Goal: Use online tool/utility: Utilize a website feature to perform a specific function

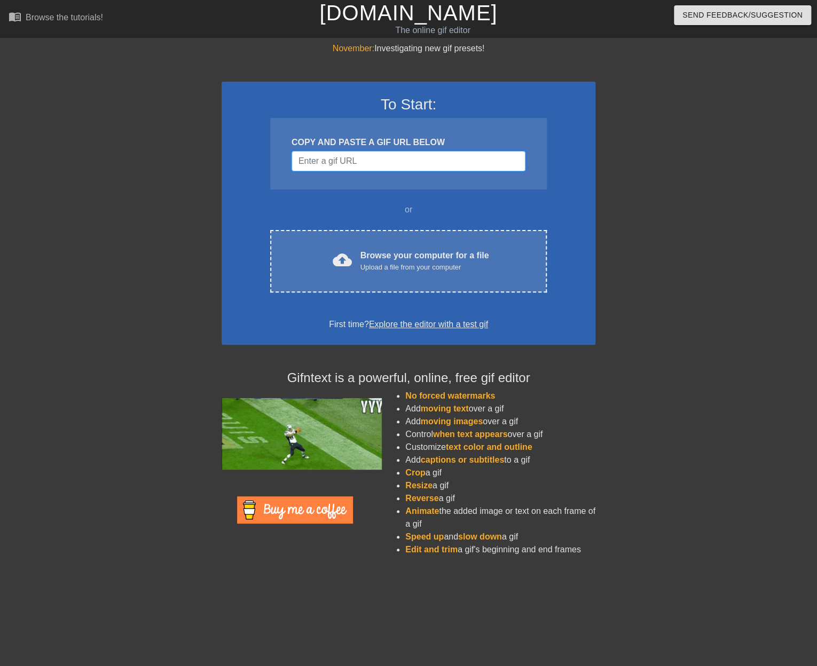
click at [361, 154] on input "Username" at bounding box center [409, 161] width 234 height 20
paste input "[URL][DOMAIN_NAME][PERSON_NAME]"
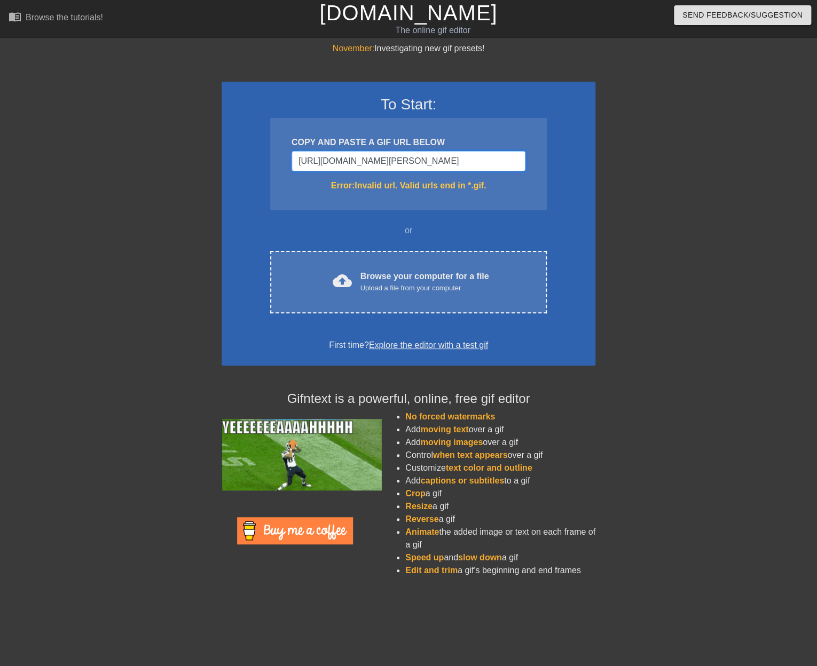
scroll to position [0, 211]
type input "[URL][DOMAIN_NAME][PERSON_NAME]"
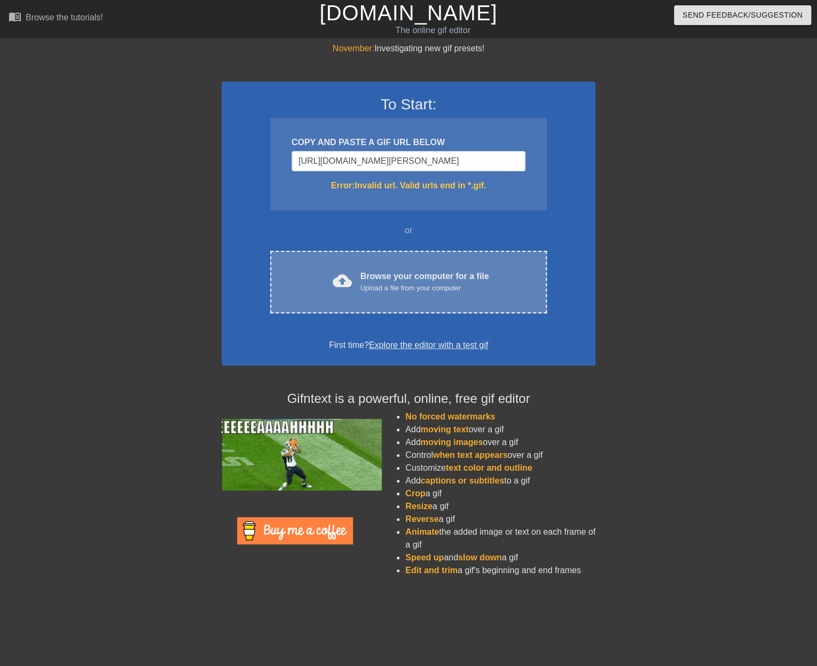
click at [379, 286] on div "Upload a file from your computer" at bounding box center [424, 288] width 129 height 11
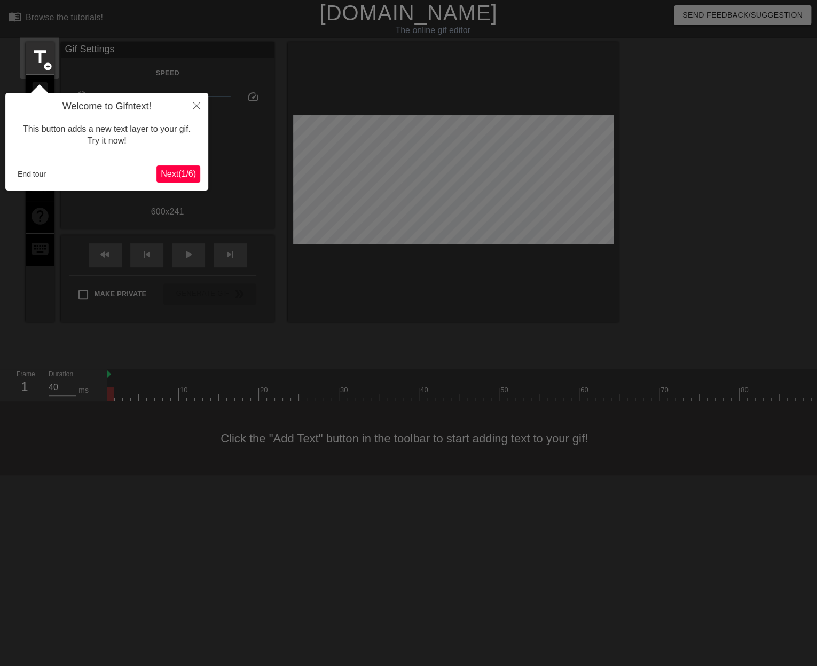
click at [186, 170] on span "Next ( 1 / 6 )" at bounding box center [178, 173] width 35 height 9
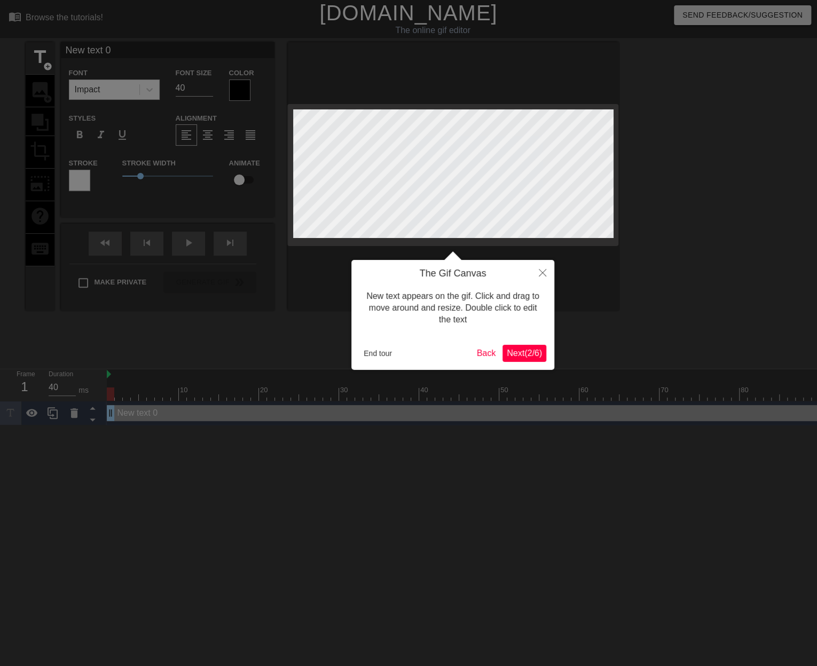
click at [507, 351] on span "Next ( 2 / 6 )" at bounding box center [524, 353] width 35 height 9
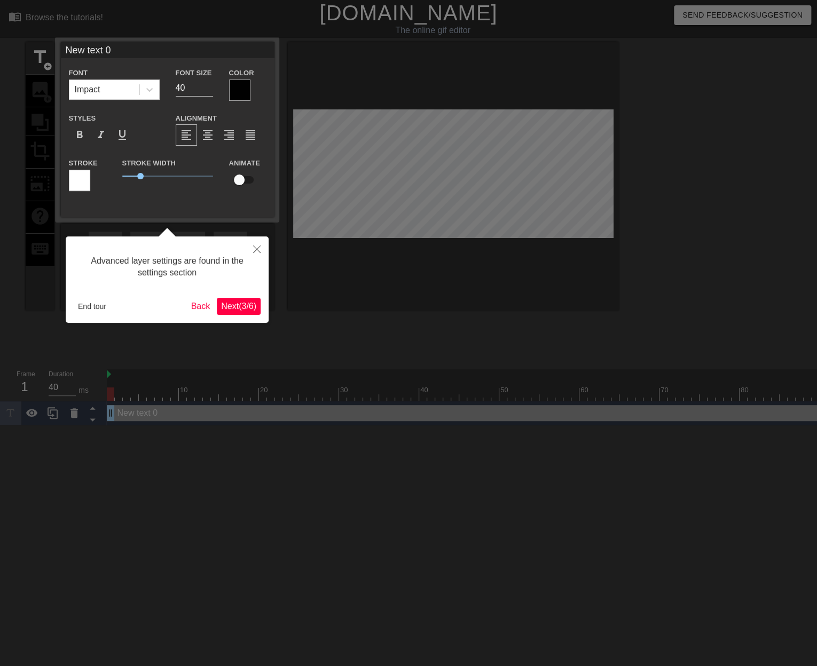
click at [245, 305] on span "Next ( 3 / 6 )" at bounding box center [238, 306] width 35 height 9
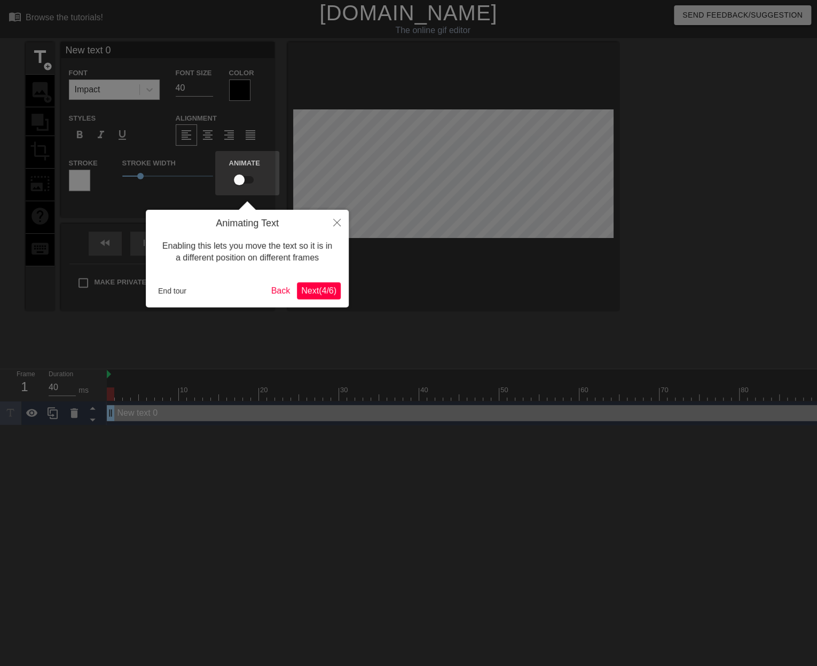
click at [309, 290] on span "Next ( 4 / 6 )" at bounding box center [318, 290] width 35 height 9
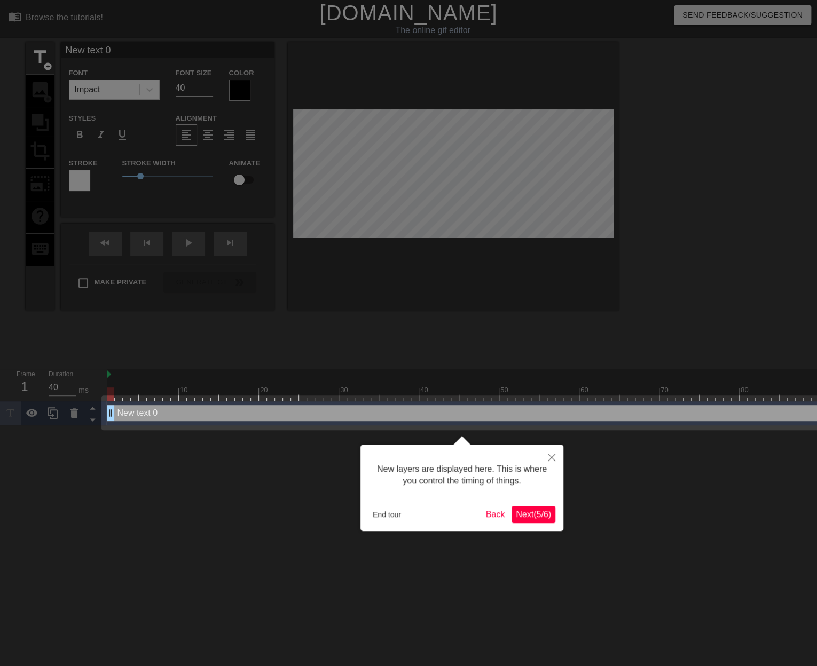
click at [539, 518] on span "Next ( 5 / 6 )" at bounding box center [533, 514] width 35 height 9
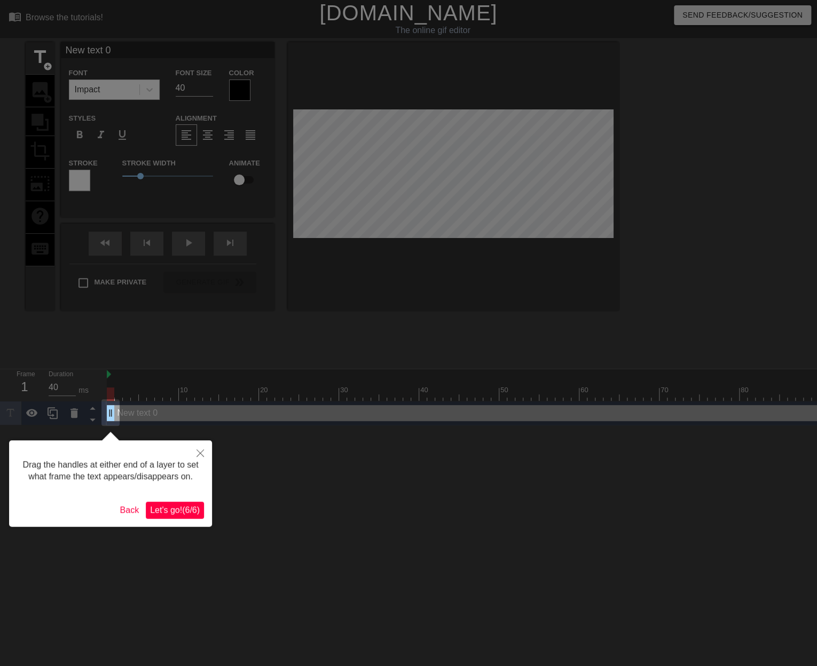
click at [196, 514] on span "Let's go! ( 6 / 6 )" at bounding box center [175, 510] width 50 height 9
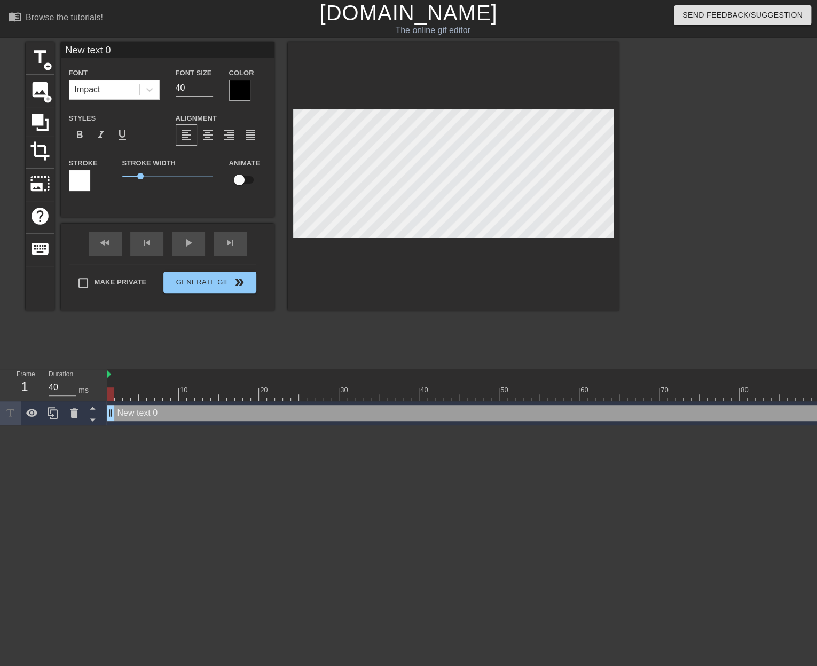
scroll to position [0, 2]
type input "T"
type textarea "T"
type input "TV"
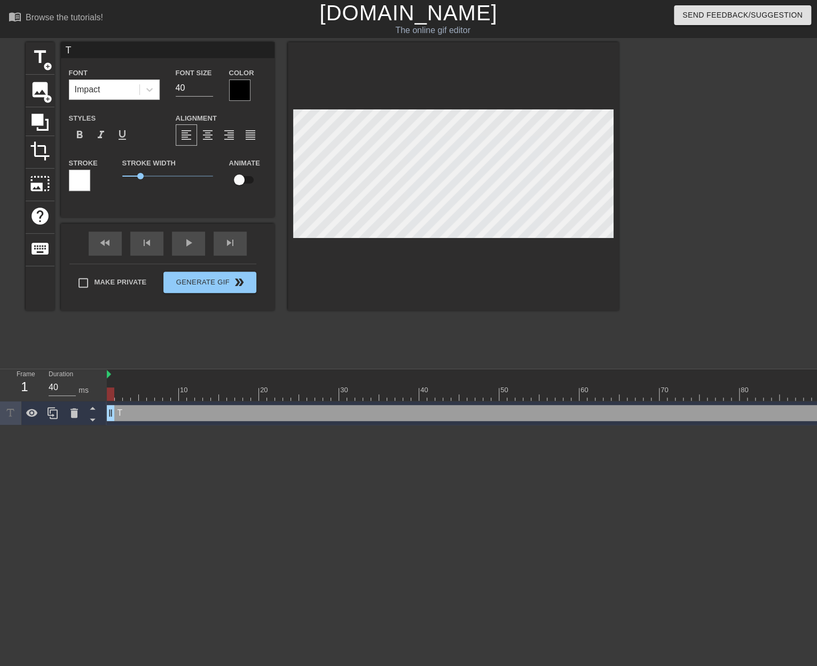
type textarea "TV"
type input "TV"
type textarea "TV"
type input "TV O"
type textarea "TV O"
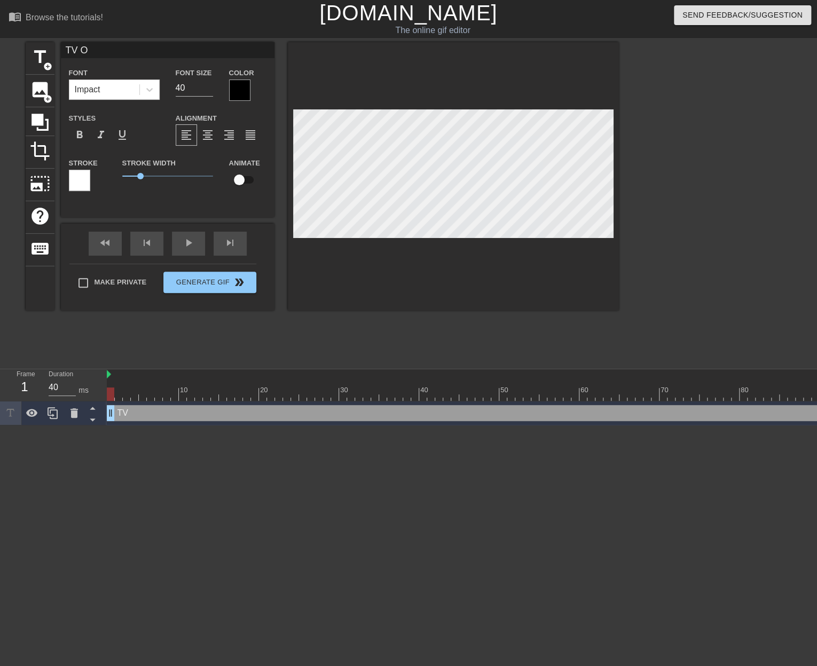
type input "TV ON"
type textarea "TV ON"
type input "TV ONE"
type textarea "TV ONE"
click at [235, 93] on div at bounding box center [239, 90] width 21 height 21
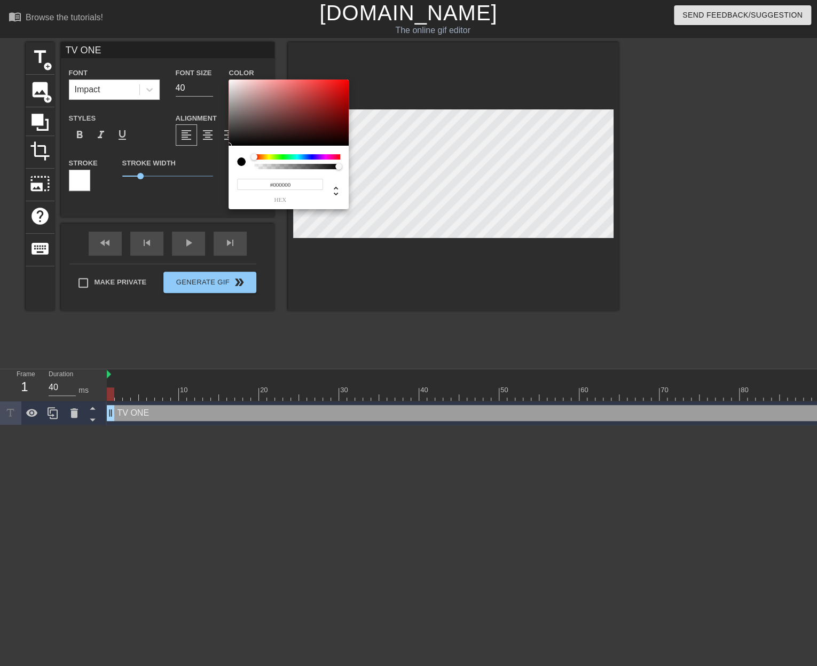
type input "0"
type input "1"
drag, startPoint x: 339, startPoint y: 166, endPoint x: 274, endPoint y: 162, distance: 64.2
click at [349, 165] on div "0 r 0 g 0 b 1 a" at bounding box center [289, 145] width 120 height 130
click at [246, 153] on div "0 r 0 g 0 b 1 a" at bounding box center [289, 178] width 120 height 64
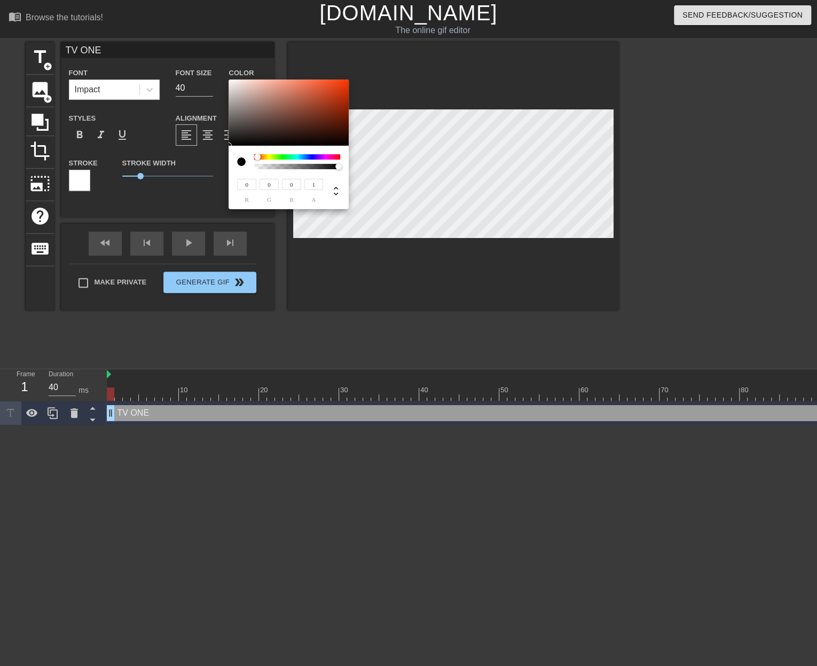
type input "243"
type input "98"
type input "59"
click at [230, 83] on div at bounding box center [289, 113] width 120 height 66
type input "247"
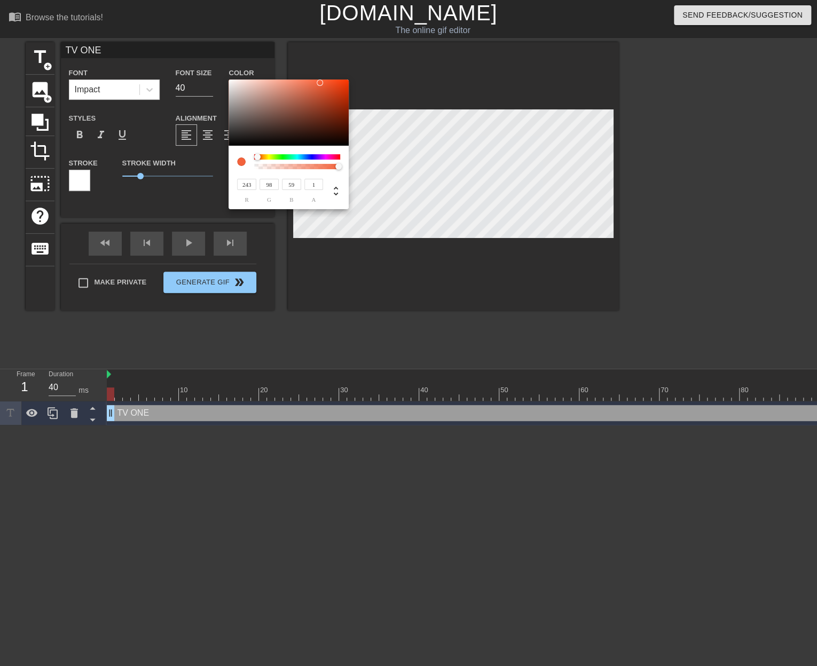
type input "100"
type input "60"
type input "249"
type input "101"
type input "61"
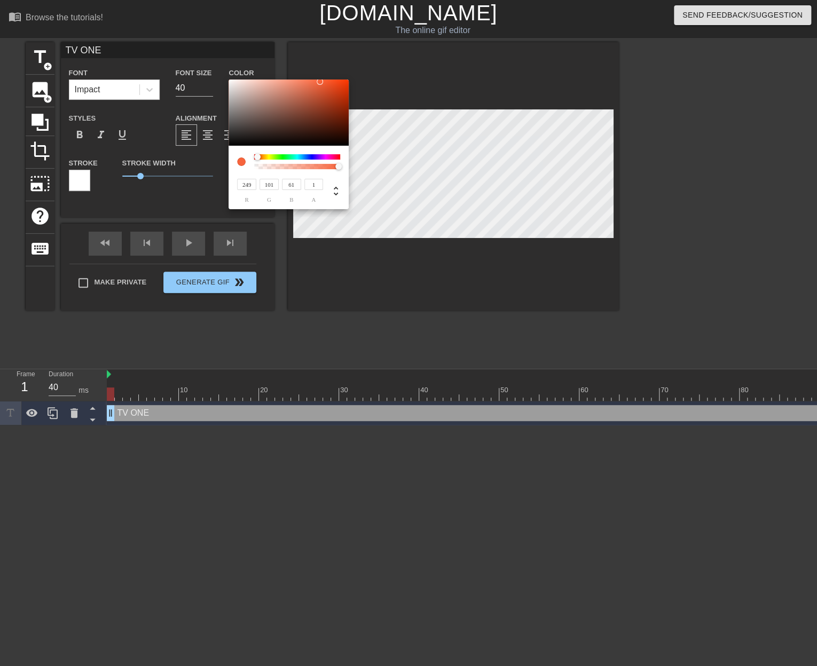
type input "249"
type input "245"
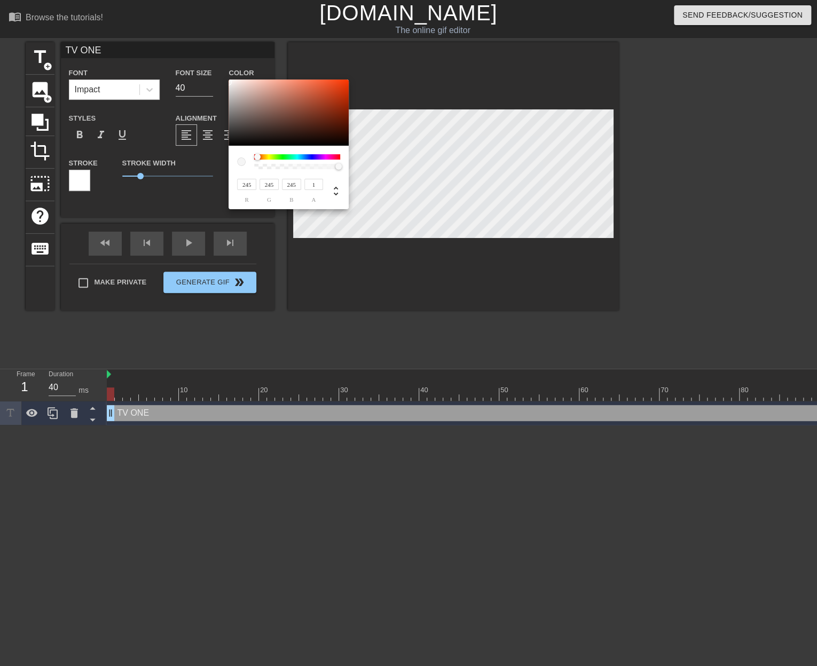
type input "240"
type input "238"
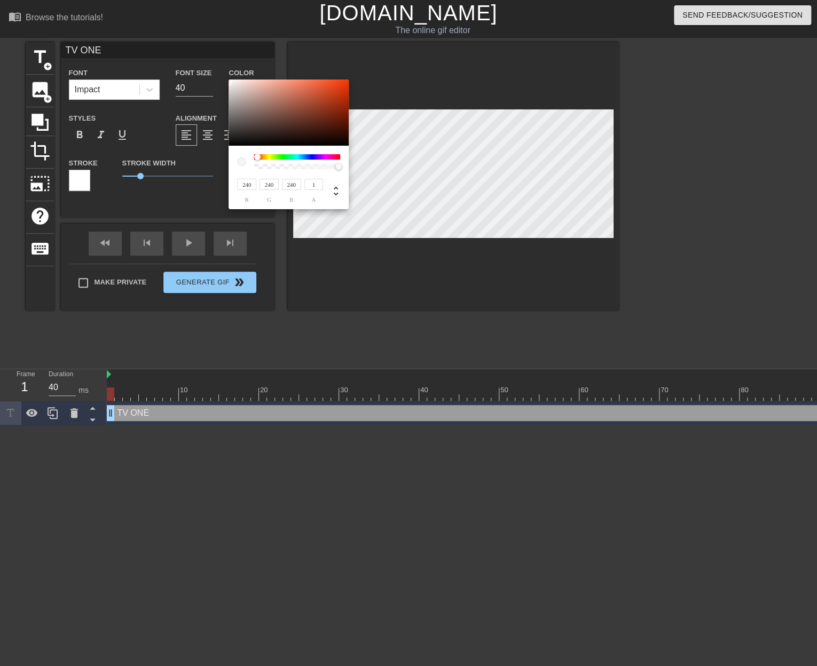
type input "238"
type input "236"
type input "228"
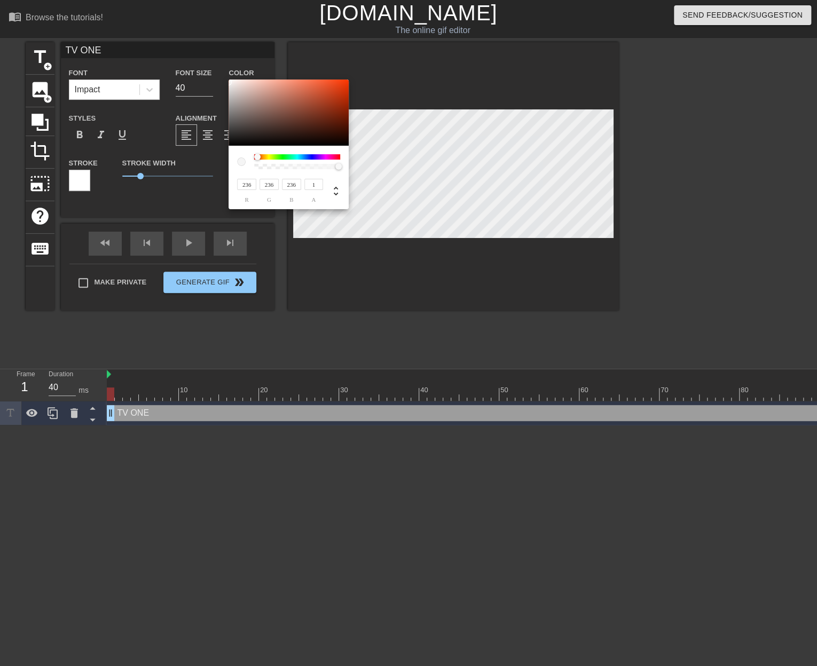
type input "228"
type input "220"
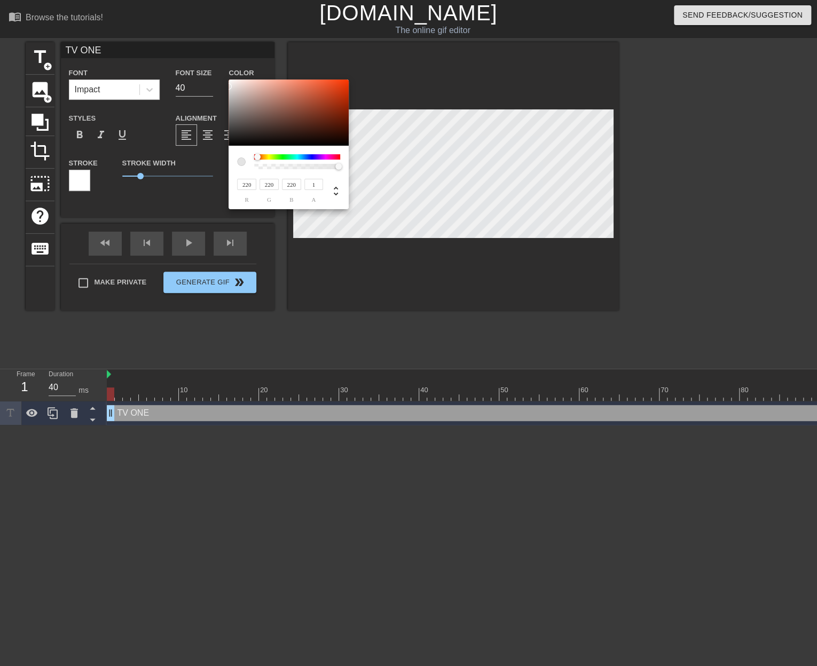
type input "216"
type input "209"
type input "207"
type input "218"
type input "206"
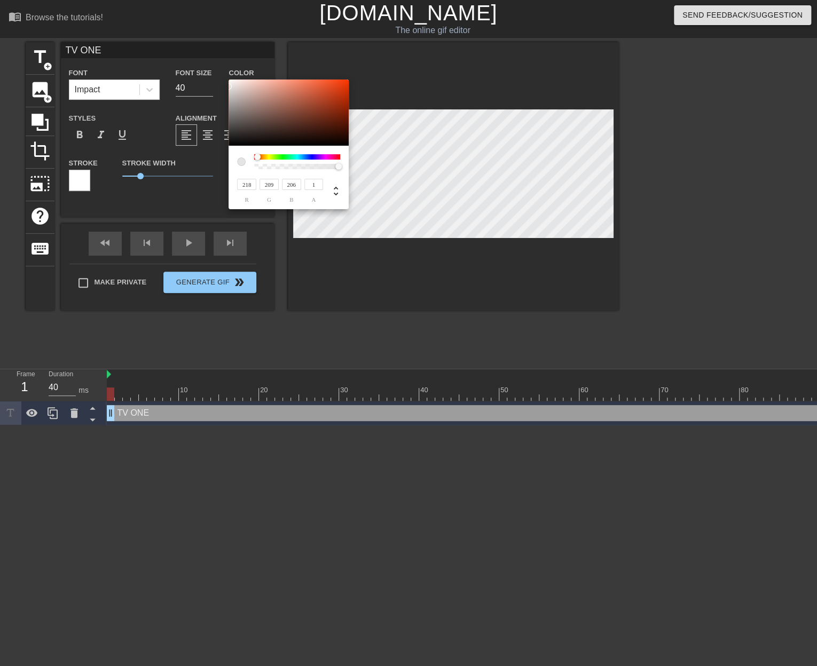
type input "226"
type input "217"
type input "214"
type input "228"
type input "220"
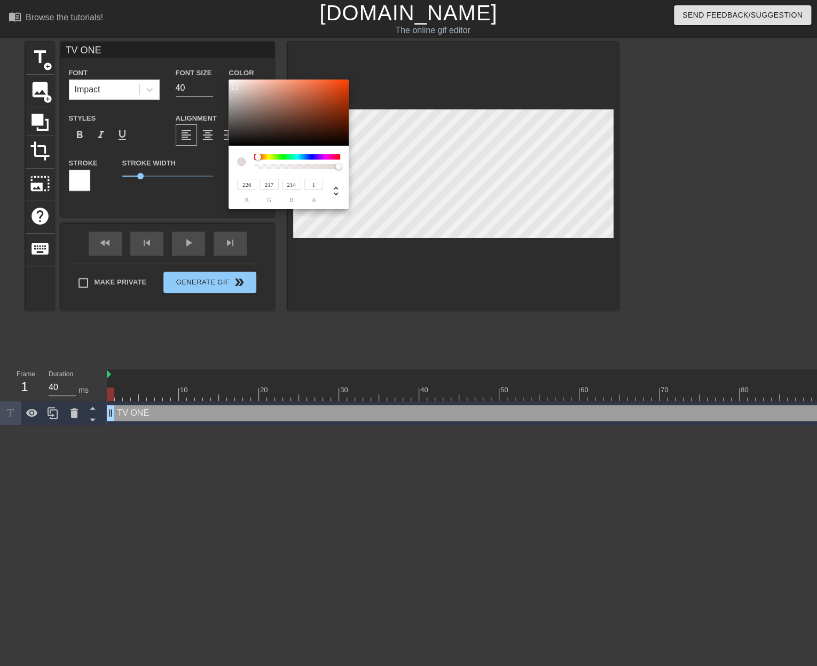
type input "217"
type input "232"
type input "225"
type input "222"
type input "234"
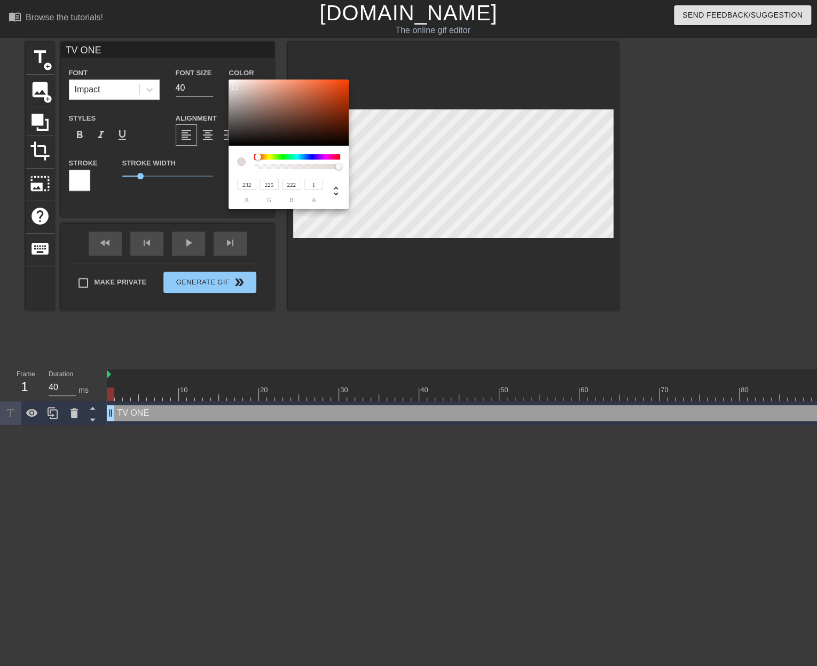
type input "228"
type input "225"
type input "236"
type input "231"
type input "228"
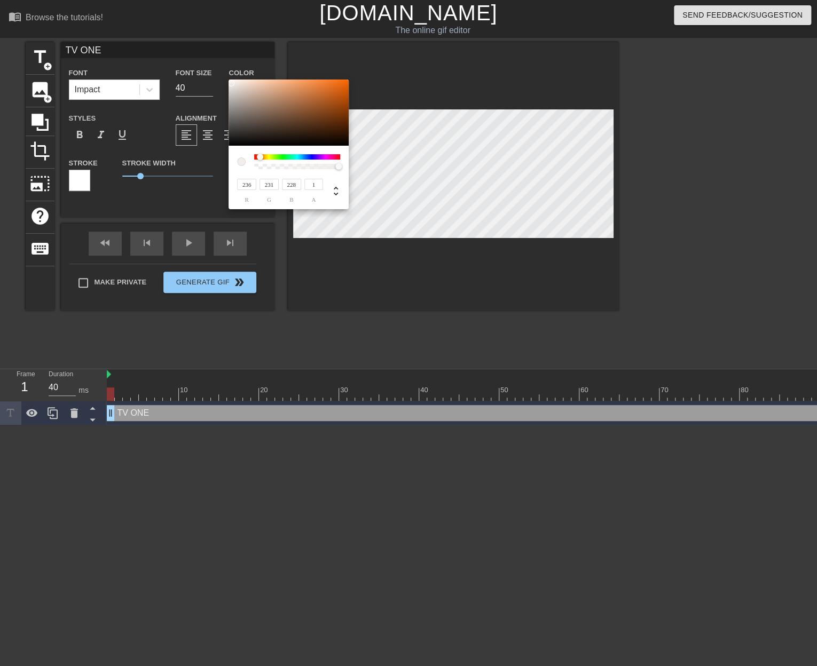
type input "240"
type input "237"
type input "235"
type input "253"
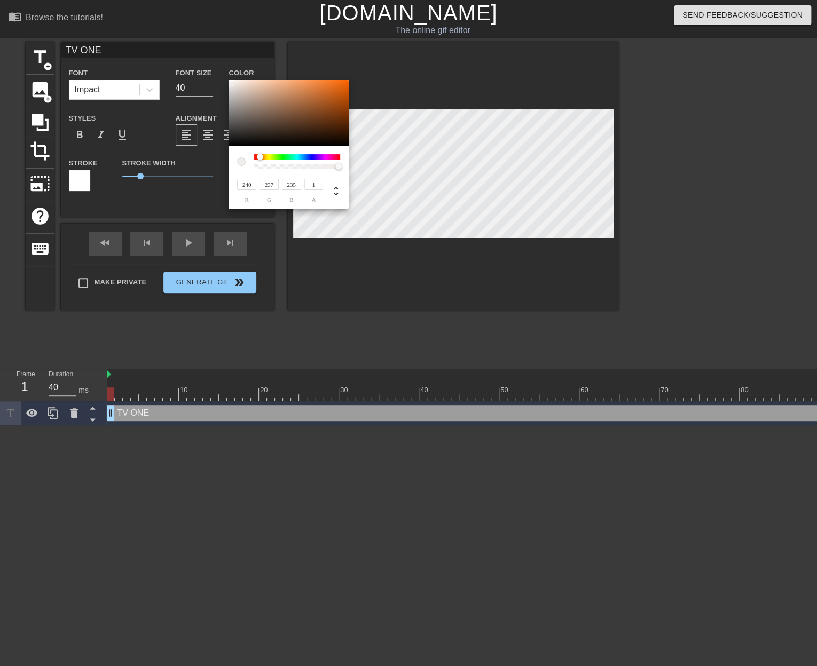
type input "253"
type input "255"
drag, startPoint x: 230, startPoint y: 82, endPoint x: 216, endPoint y: 69, distance: 18.5
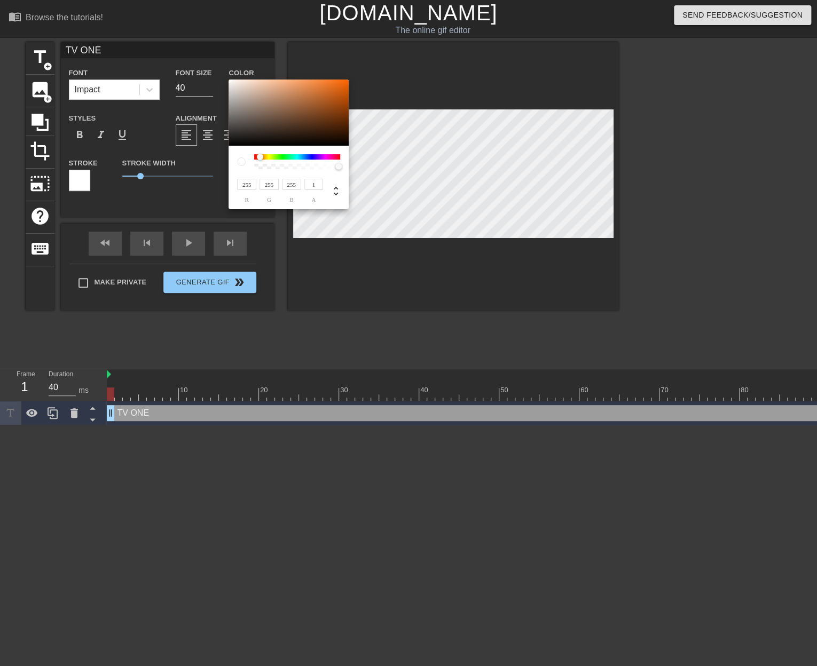
click at [229, 80] on div at bounding box center [289, 113] width 120 height 66
drag, startPoint x: 260, startPoint y: 156, endPoint x: 246, endPoint y: 155, distance: 13.9
click at [246, 155] on div at bounding box center [288, 161] width 103 height 15
type input "251"
type input "73"
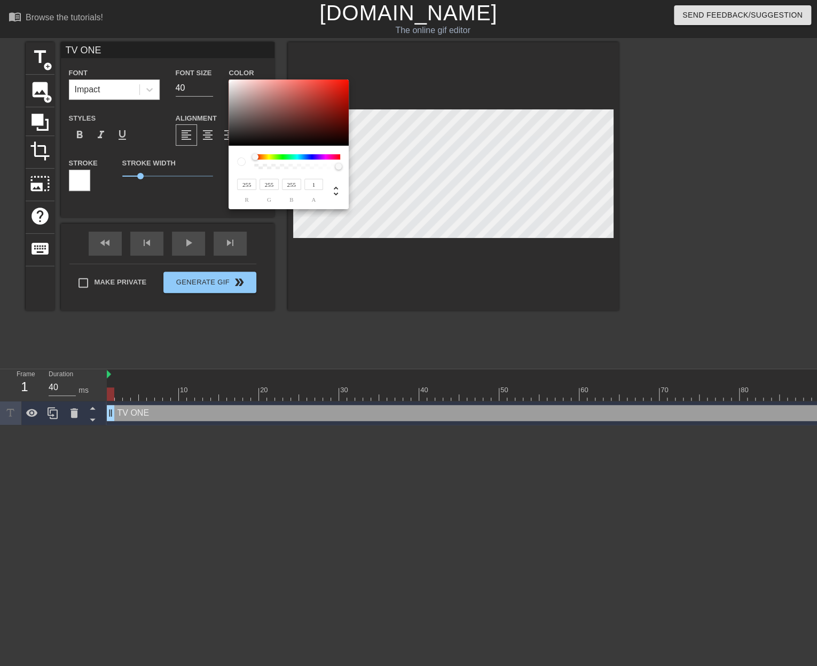
type input "61"
type input "253"
type input "74"
type input "62"
type input "179"
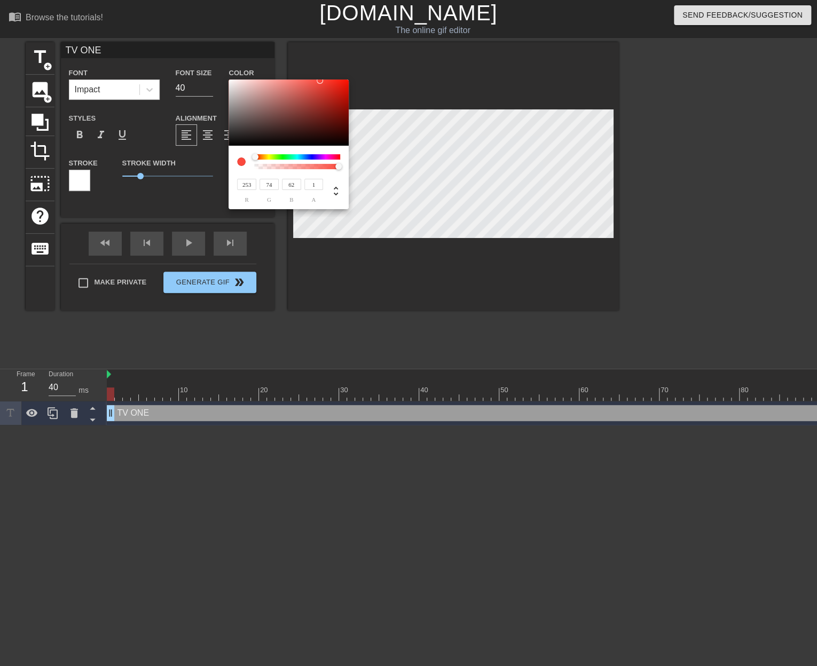
type input "174"
type input "255"
type input "249"
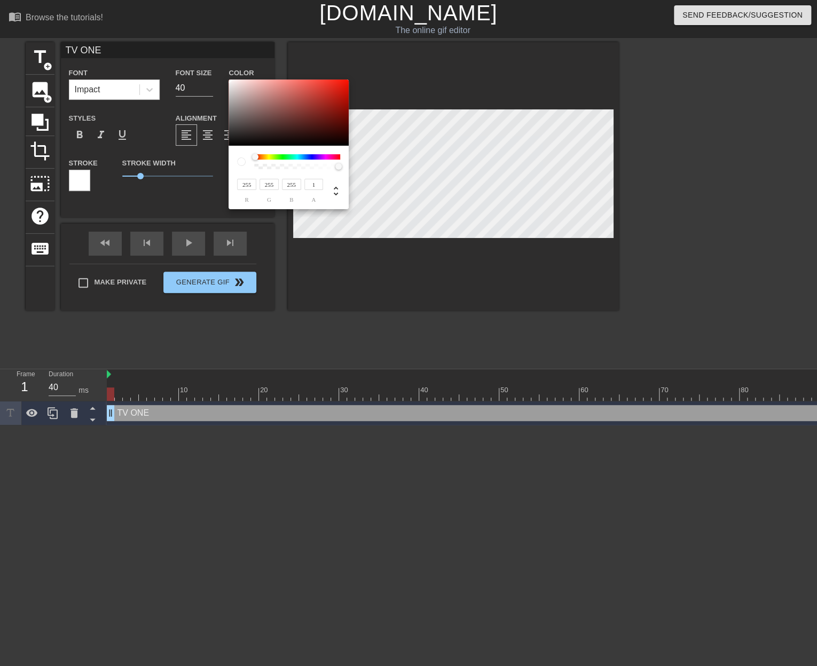
type input "249"
type input "232"
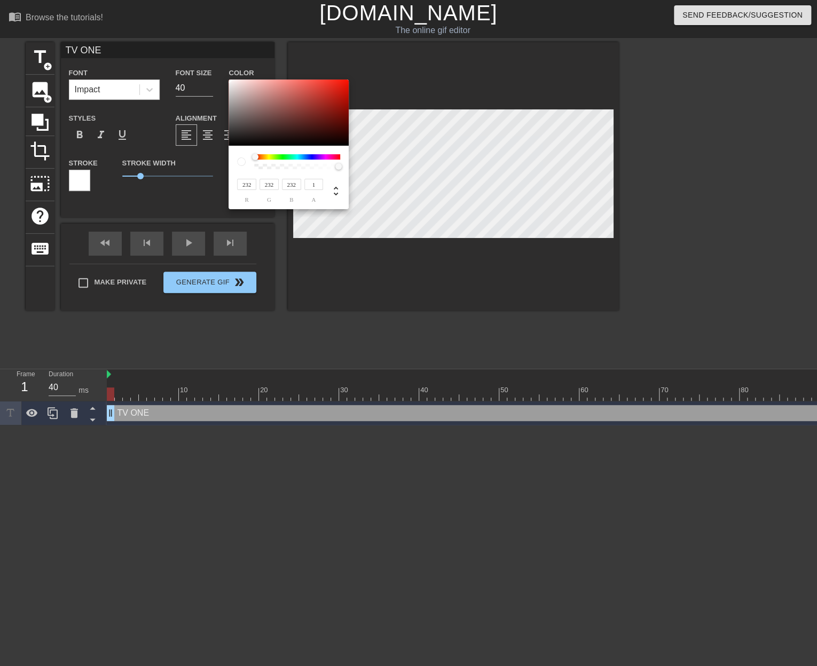
type input "212"
type input "187"
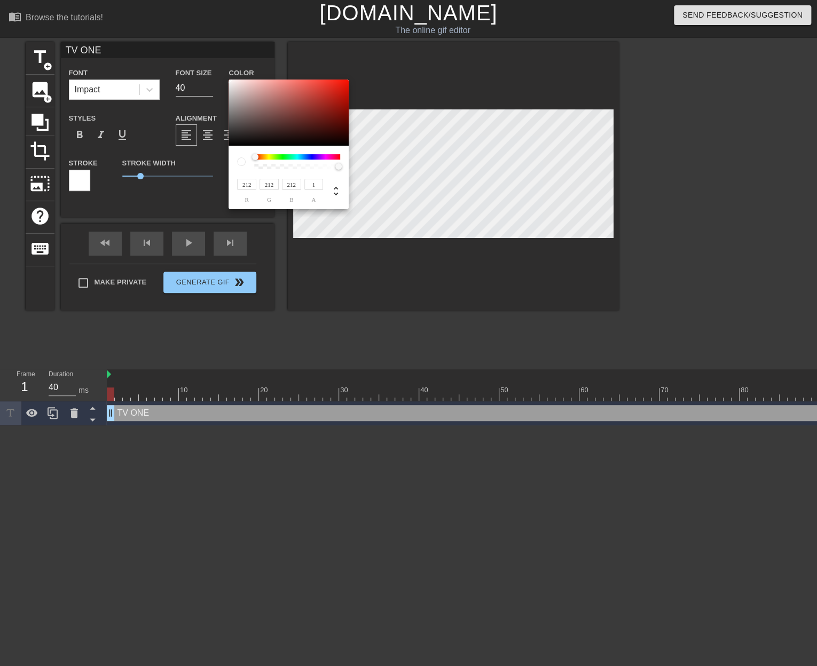
type input "187"
type input "172"
type input "50"
type input "42"
type input "170"
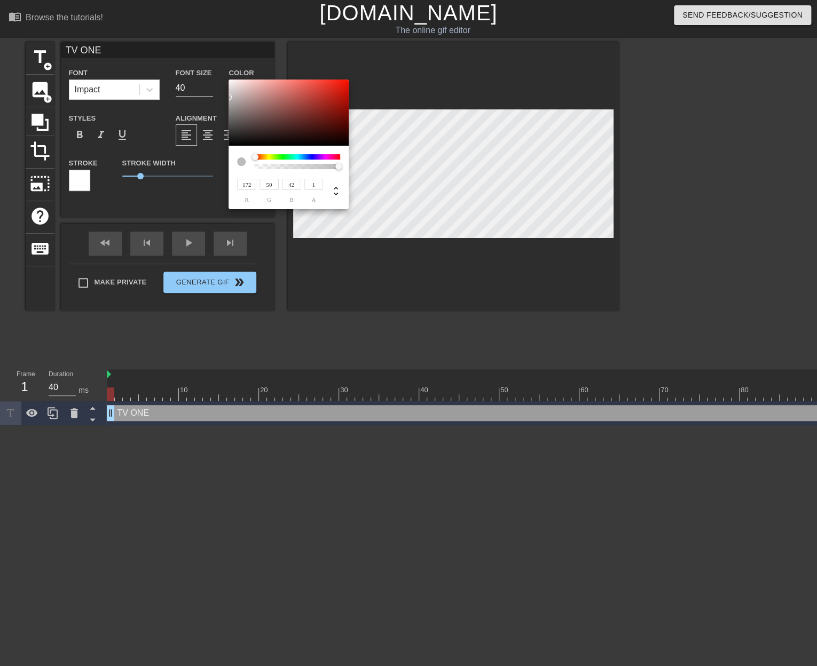
type input "168"
type input "175"
type input "172"
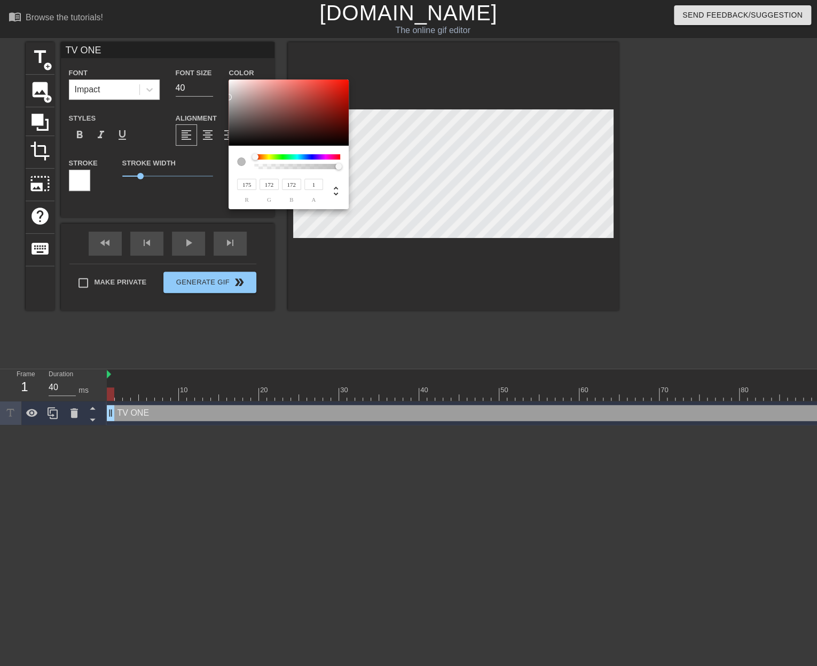
type input "199"
type input "212"
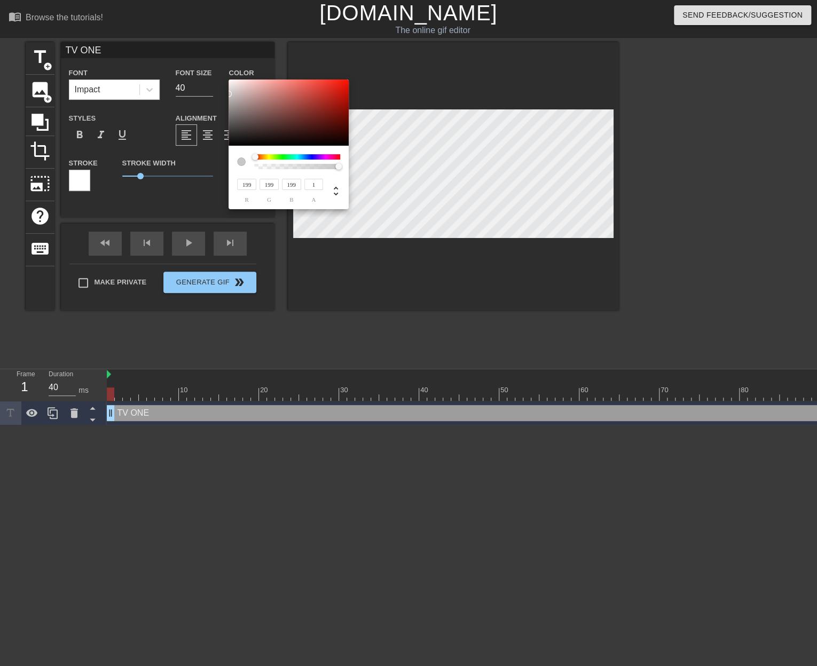
type input "212"
type input "222"
type input "228"
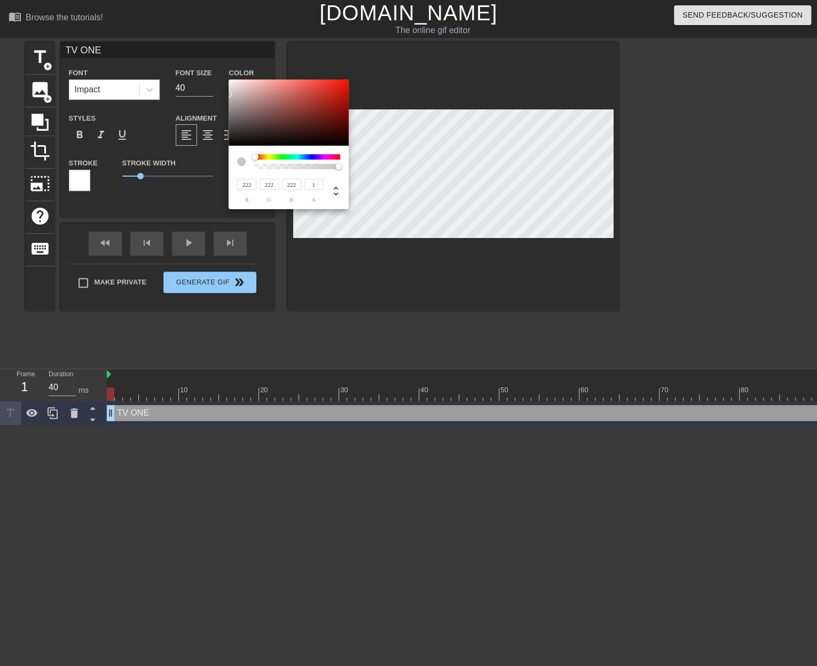
type input "228"
type input "236"
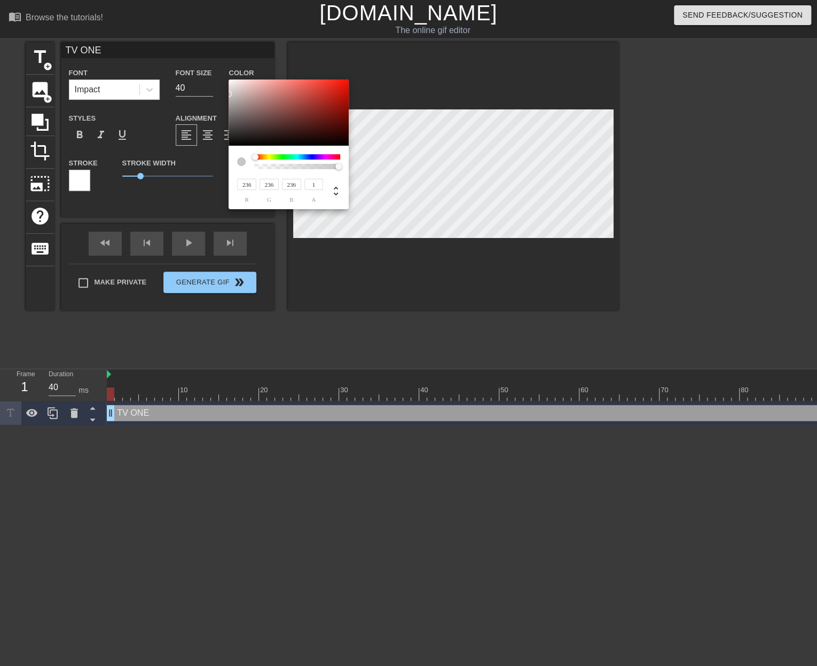
type input "245"
type input "249"
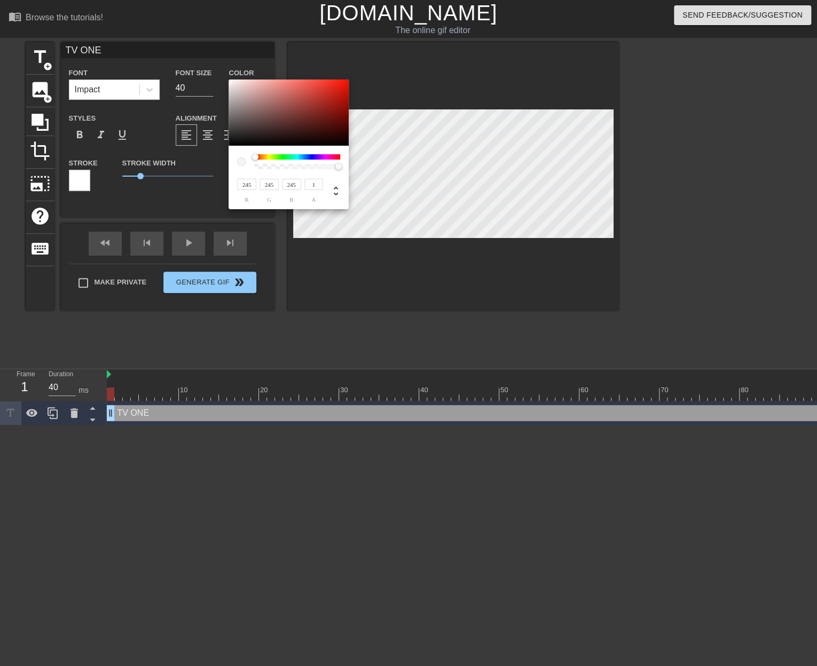
type input "249"
type input "255"
drag, startPoint x: 230, startPoint y: 81, endPoint x: 225, endPoint y: 75, distance: 6.8
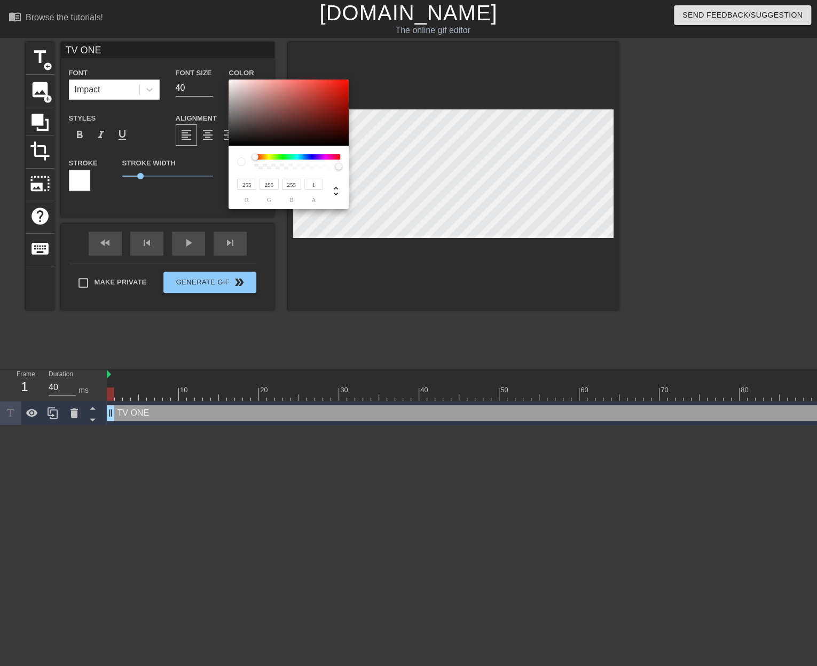
click at [229, 80] on div at bounding box center [289, 113] width 120 height 66
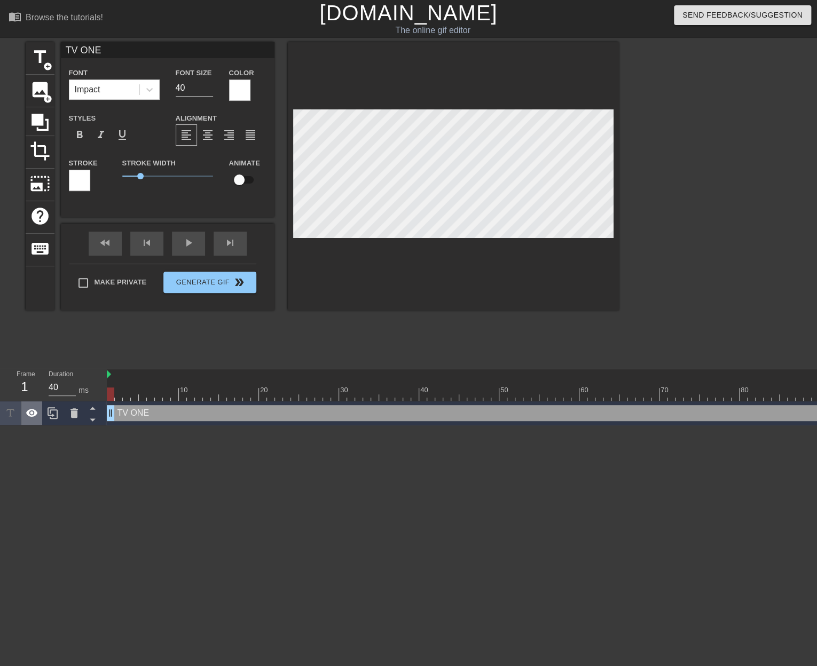
drag, startPoint x: 115, startPoint y: 414, endPoint x: 29, endPoint y: 409, distance: 86.1
click at [29, 409] on div "Frame 1 Duration 40 ms 10 20 30 40 50 60 70 80 90 100 110 120 130 140 TV ONE dr…" at bounding box center [408, 397] width 817 height 56
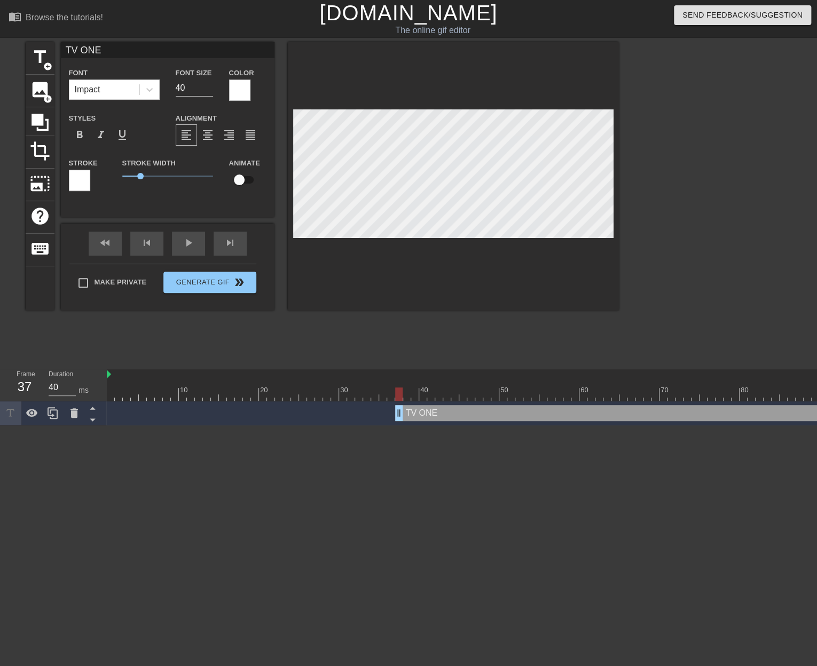
drag, startPoint x: 112, startPoint y: 412, endPoint x: 399, endPoint y: 412, distance: 286.7
drag, startPoint x: 394, startPoint y: 413, endPoint x: 634, endPoint y: 409, distance: 240.3
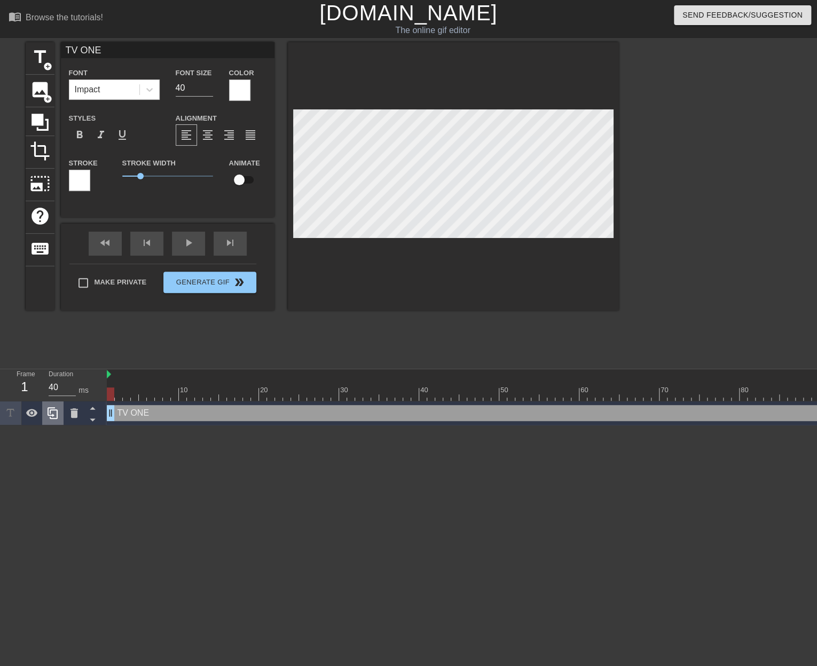
drag, startPoint x: 631, startPoint y: 415, endPoint x: 63, endPoint y: 407, distance: 567.6
click at [63, 407] on div "Frame 1 Duration 40 ms 10 20 30 40 50 60 70 80 90 100 110 120 130 140 TV ONE dr…" at bounding box center [408, 397] width 817 height 56
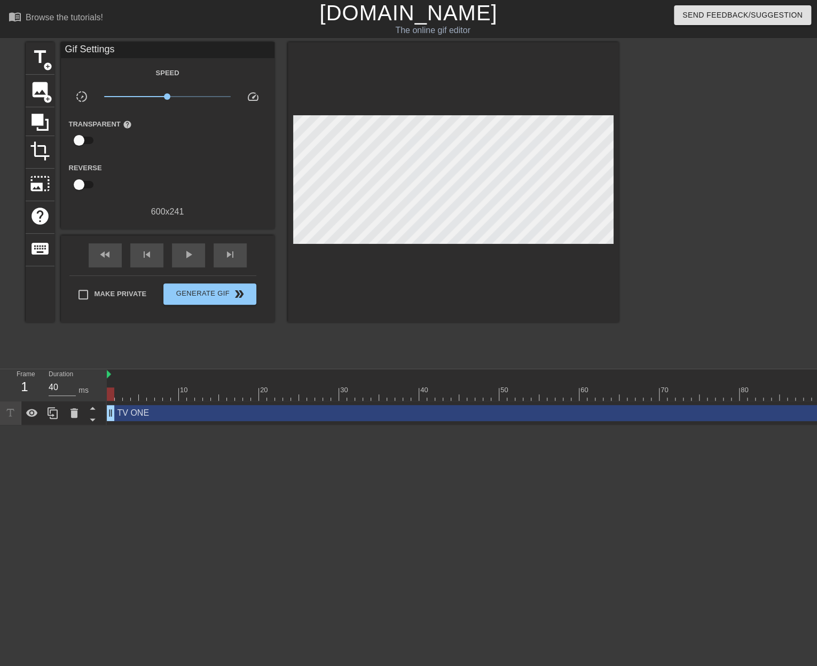
drag, startPoint x: 151, startPoint y: 492, endPoint x: 90, endPoint y: 445, distance: 76.5
click at [148, 426] on html "menu_book Browse the tutorials! [DOMAIN_NAME] The online gif editor Send Feedba…" at bounding box center [408, 213] width 817 height 426
click at [12, 411] on icon at bounding box center [10, 413] width 12 height 12
click at [34, 415] on icon at bounding box center [32, 413] width 13 height 13
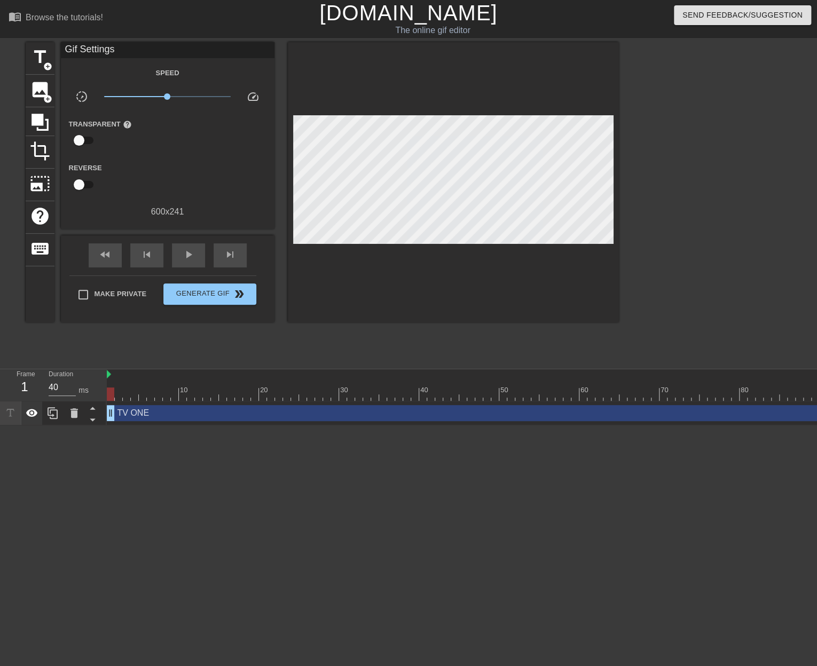
drag, startPoint x: 111, startPoint y: 413, endPoint x: 23, endPoint y: 419, distance: 87.7
click at [23, 419] on div "Frame 1 Duration 40 ms 10 20 30 40 50 60 70 80 90 100 110 120 130 140 TV ONE dr…" at bounding box center [408, 397] width 817 height 56
click at [104, 426] on html "menu_book Browse the tutorials! [DOMAIN_NAME] The online gif editor Send Feedba…" at bounding box center [408, 213] width 817 height 426
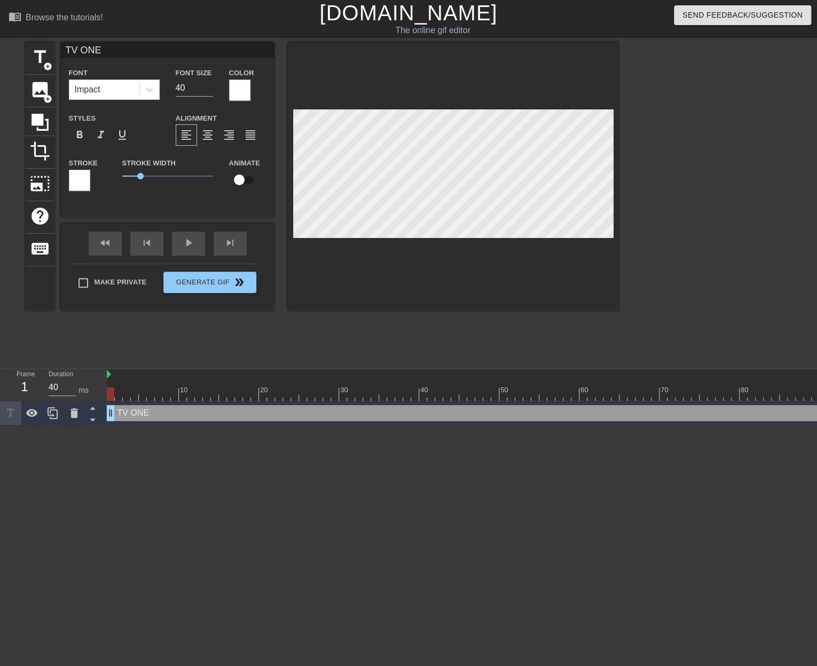
click at [238, 426] on html "menu_book Browse the tutorials! [DOMAIN_NAME] The online gif editor Send Feedba…" at bounding box center [408, 213] width 817 height 426
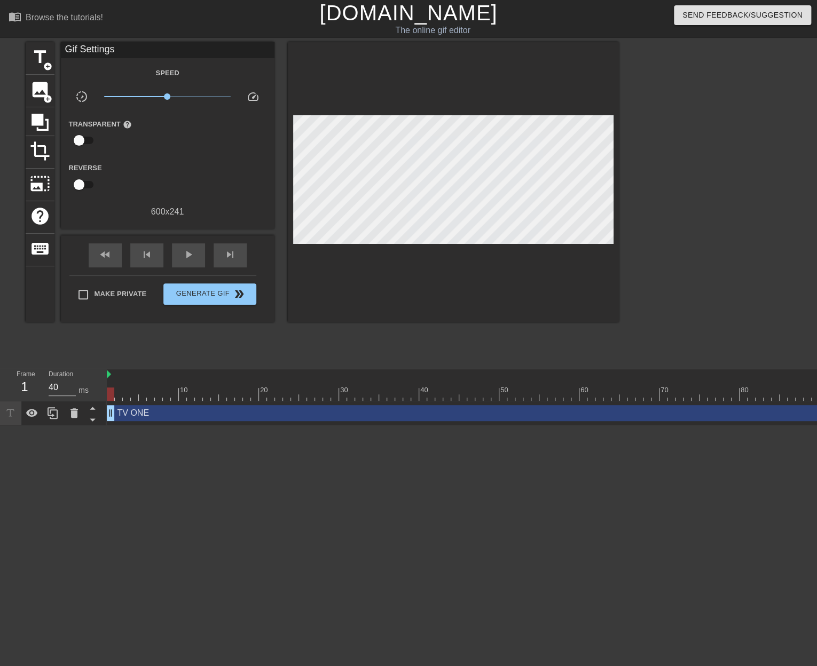
click at [90, 426] on html "menu_book Browse the tutorials! [DOMAIN_NAME] The online gif editor Send Feedba…" at bounding box center [408, 213] width 817 height 426
click at [46, 60] on span "title" at bounding box center [40, 57] width 20 height 20
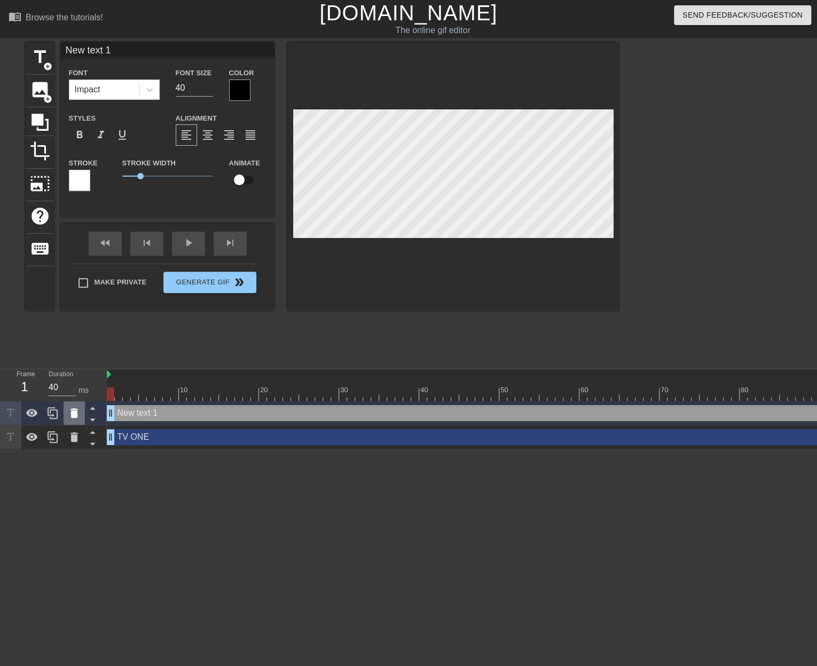
click at [77, 415] on icon at bounding box center [73, 413] width 7 height 10
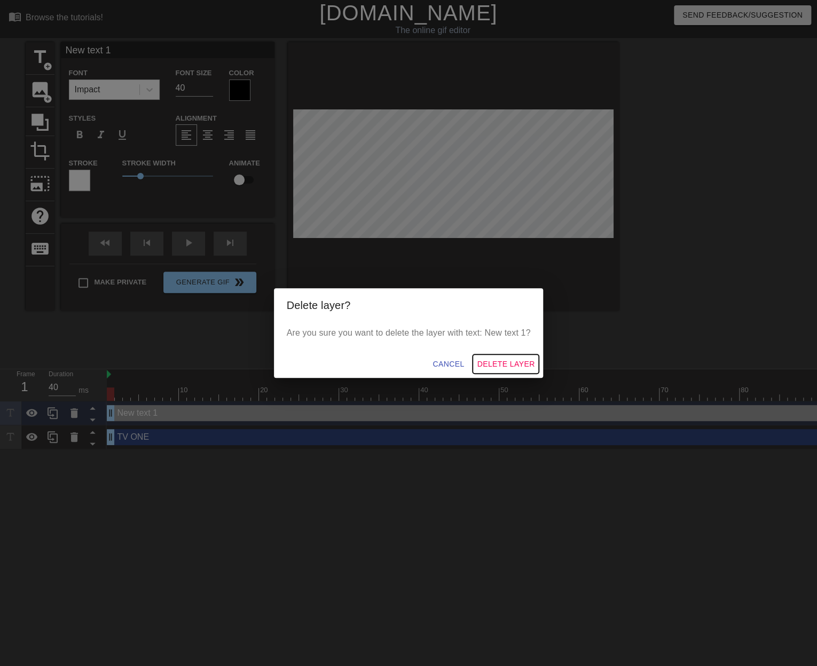
click at [520, 362] on span "Delete Layer" at bounding box center [506, 364] width 58 height 13
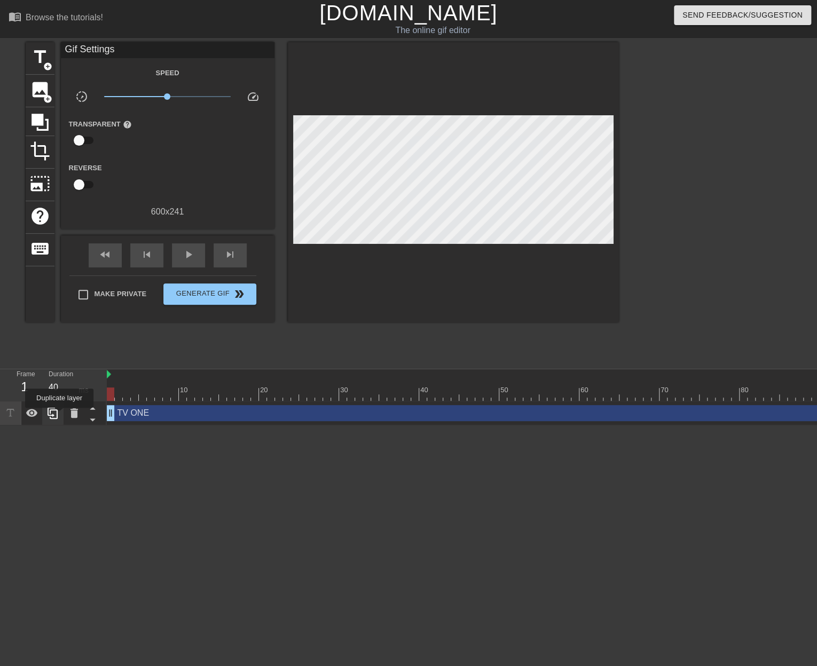
click at [59, 416] on icon at bounding box center [52, 413] width 13 height 13
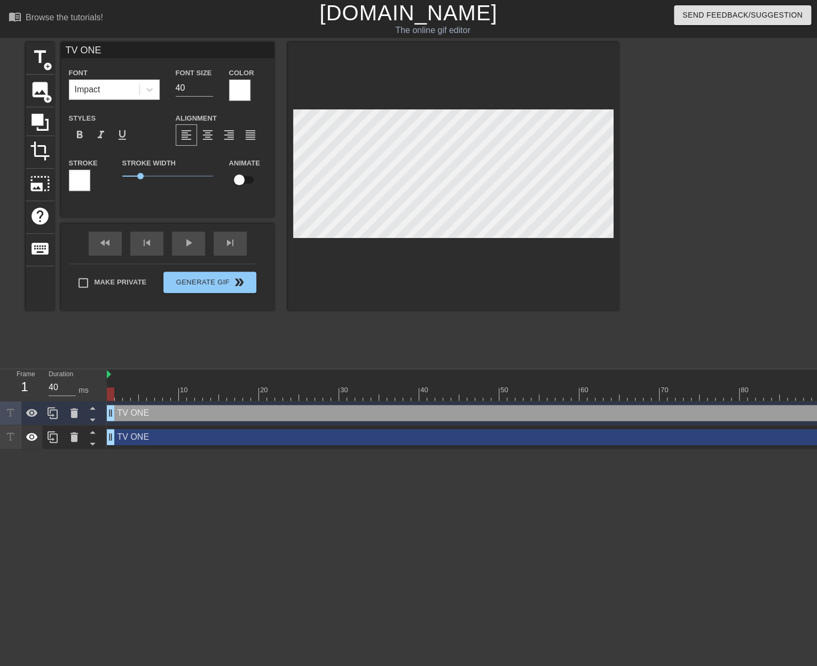
click at [33, 437] on icon at bounding box center [32, 437] width 12 height 8
click at [108, 376] on div at bounding box center [703, 374] width 1193 height 11
drag, startPoint x: 111, startPoint y: 397, endPoint x: 603, endPoint y: 383, distance: 493.0
click at [603, 383] on div "10 20 30 40 50 60 70 80 90 100 110 120 130 140" at bounding box center [703, 385] width 1193 height 32
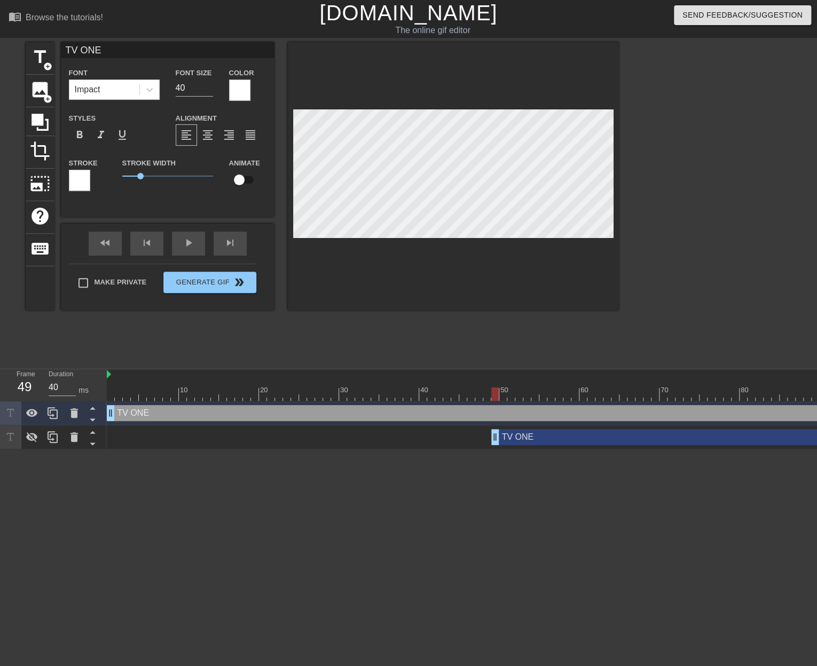
drag, startPoint x: 112, startPoint y: 442, endPoint x: 494, endPoint y: 445, distance: 382.8
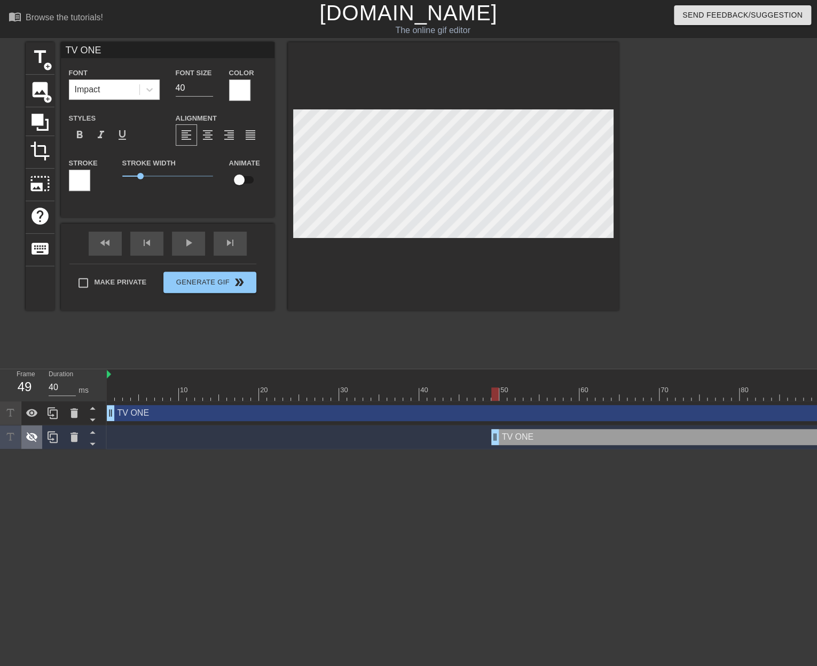
click at [29, 439] on icon at bounding box center [32, 437] width 12 height 10
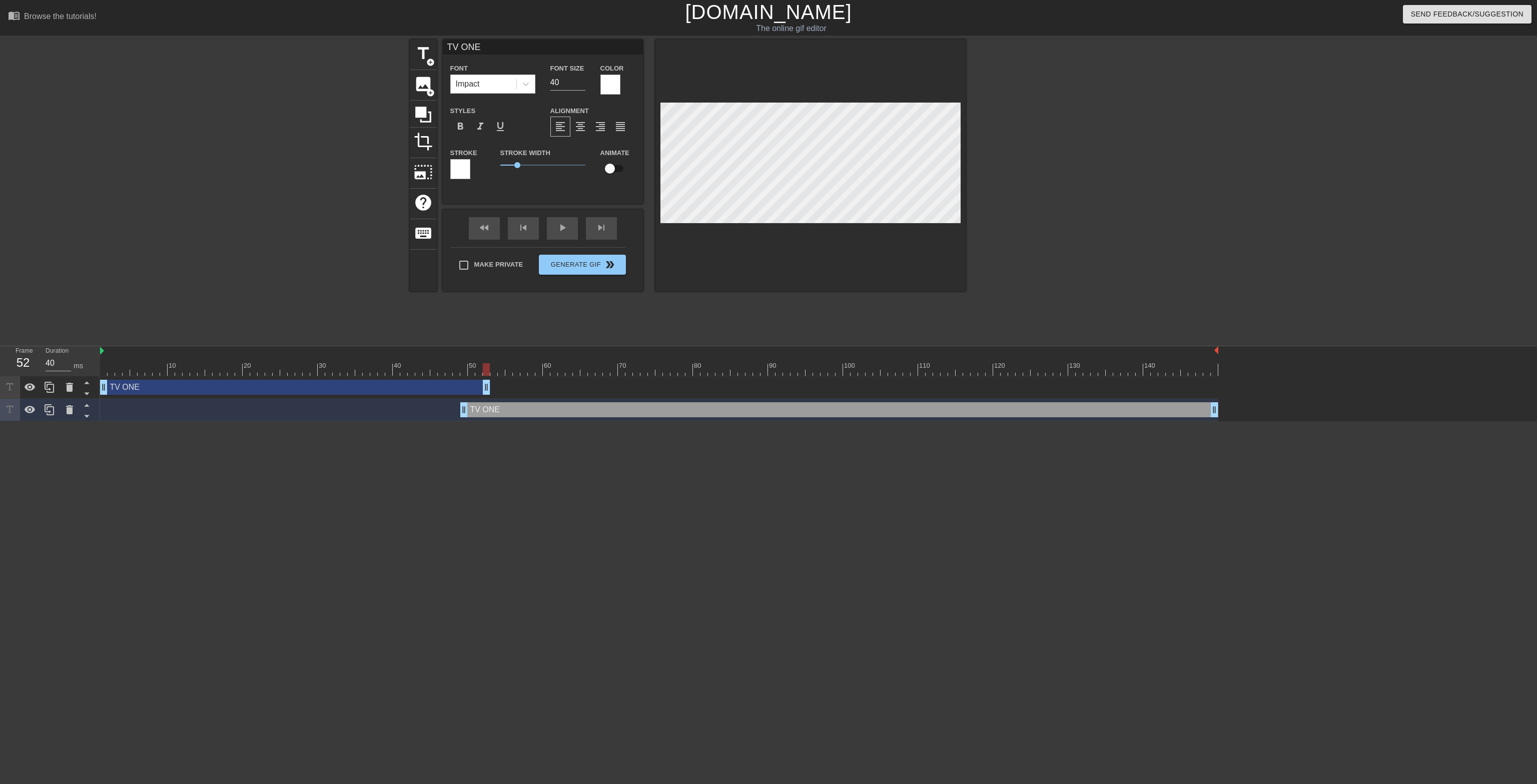
drag, startPoint x: 1216, startPoint y: 383, endPoint x: 490, endPoint y: 399, distance: 726.2
click at [490, 399] on div "TV ONE drag_handle drag_handle TV ONE drag_handle drag_handle" at bounding box center [818, 399] width 1437 height 45
drag, startPoint x: 467, startPoint y: 411, endPoint x: 491, endPoint y: 406, distance: 24.5
click at [491, 406] on div "TV ONE drag_handle drag_handle" at bounding box center [850, 409] width 736 height 15
drag, startPoint x: 487, startPoint y: 411, endPoint x: 498, endPoint y: 410, distance: 11.0
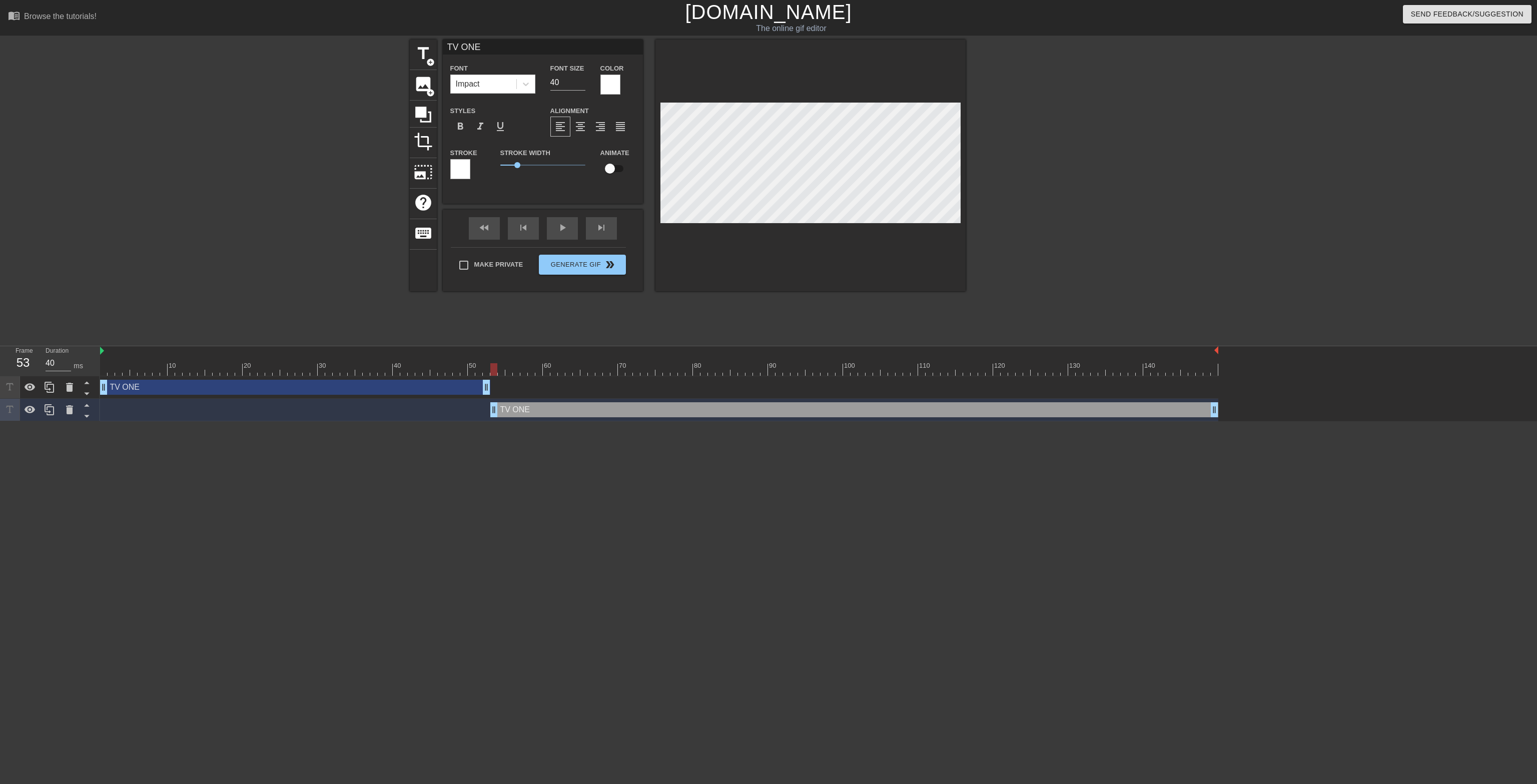
click at [498, 410] on div "TV ONE drag_handle drag_handle" at bounding box center [854, 409] width 728 height 15
drag, startPoint x: 492, startPoint y: 367, endPoint x: 679, endPoint y: 374, distance: 187.1
click at [679, 374] on div at bounding box center [680, 369] width 7 height 12
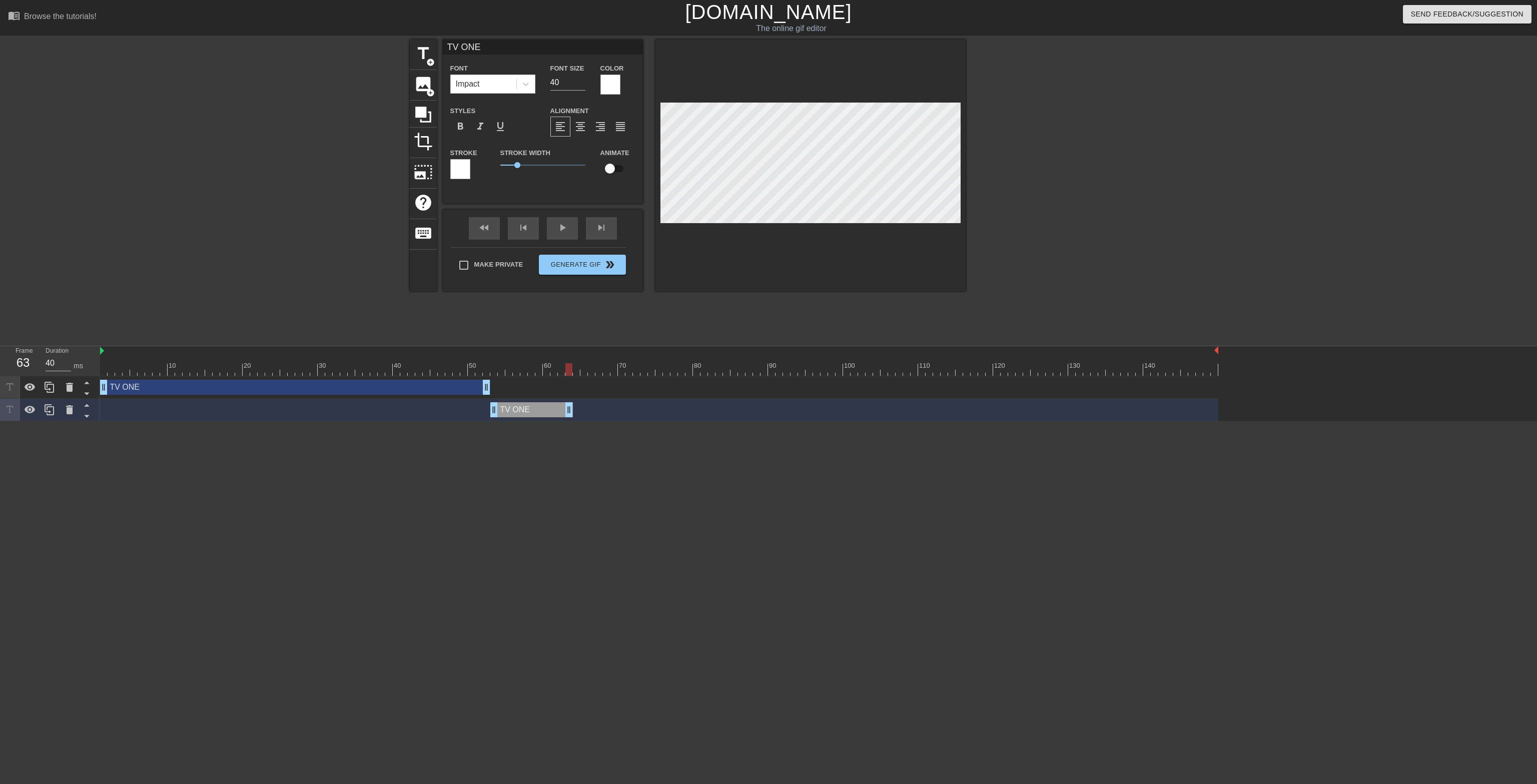
drag, startPoint x: 1217, startPoint y: 413, endPoint x: 573, endPoint y: 443, distance: 644.7
click at [572, 422] on html "menu_book Browse the tutorials! [DOMAIN_NAME] The online gif editor Send Feedba…" at bounding box center [768, 211] width 1537 height 422
click at [46, 413] on icon at bounding box center [50, 409] width 9 height 11
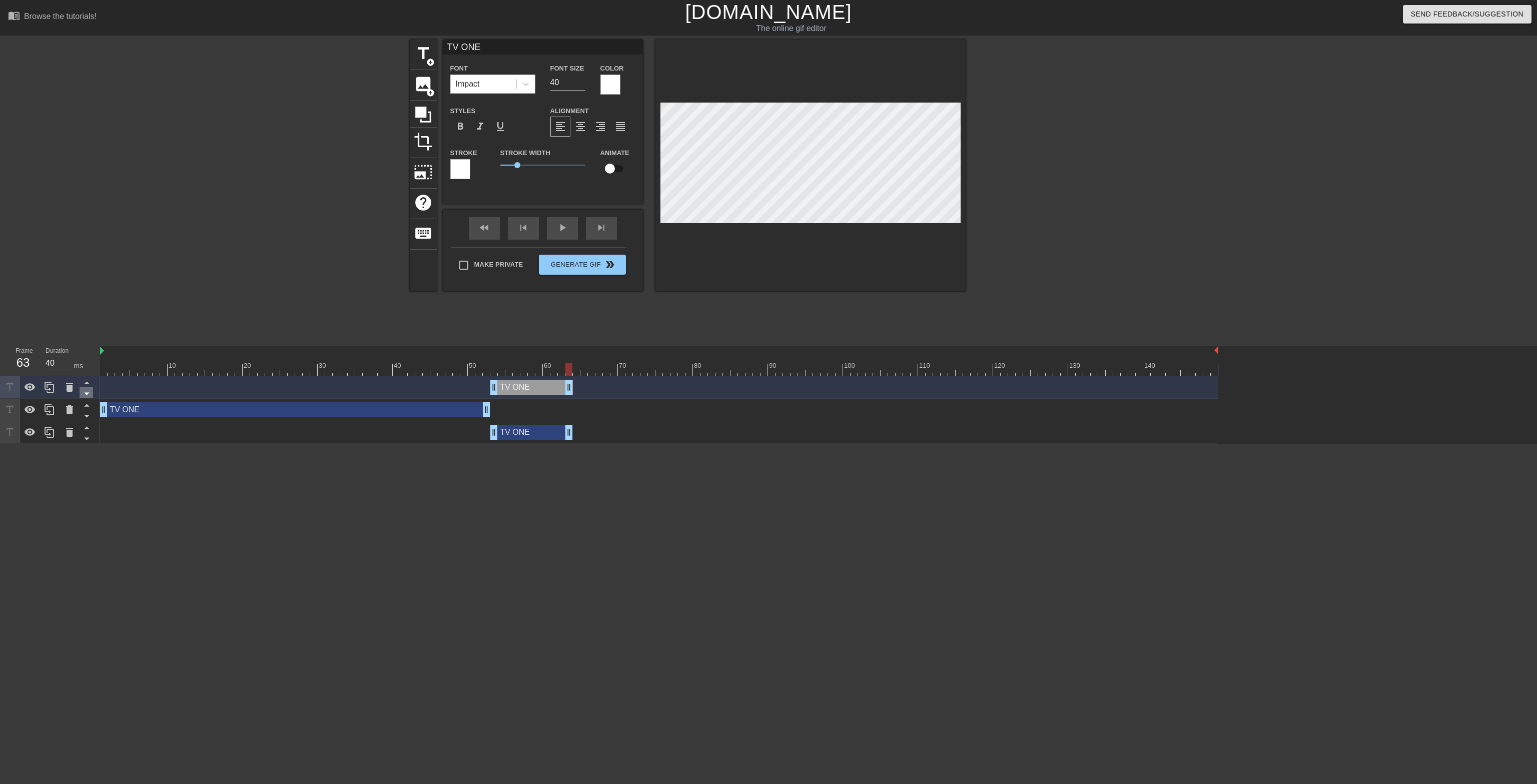
click at [89, 396] on icon at bounding box center [86, 392] width 12 height 12
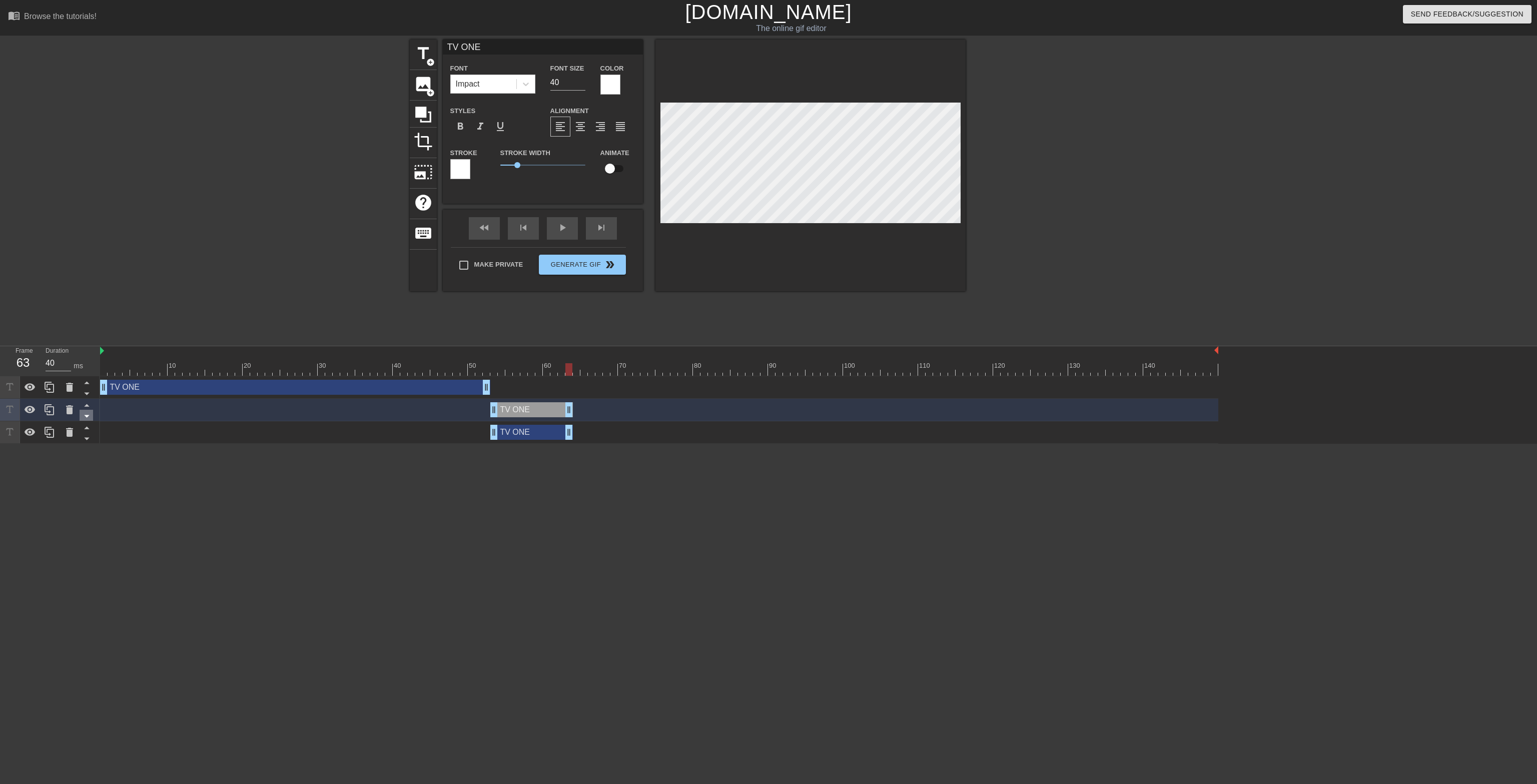
click at [87, 416] on icon at bounding box center [86, 415] width 12 height 12
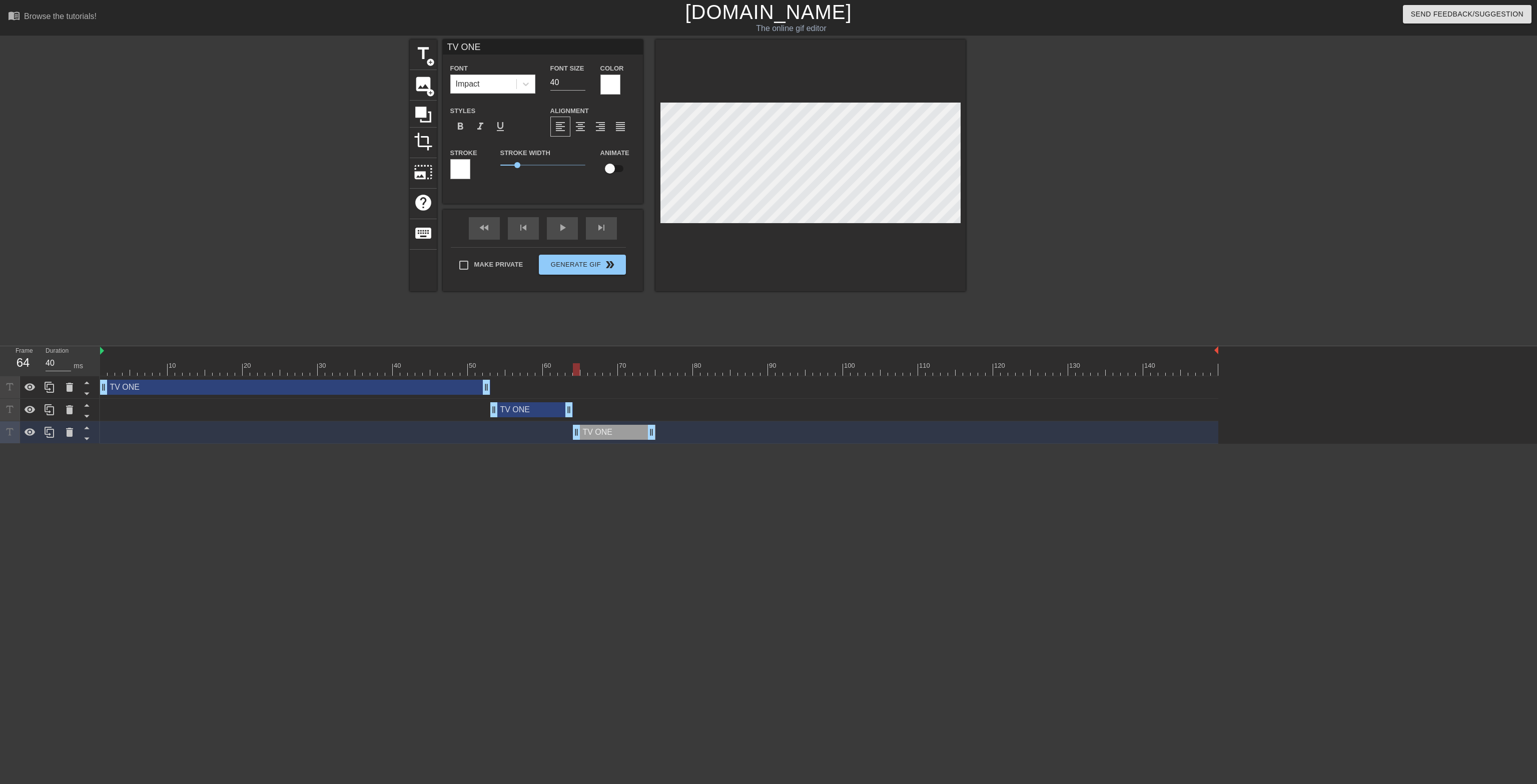
drag, startPoint x: 509, startPoint y: 432, endPoint x: 591, endPoint y: 432, distance: 82.0
click at [591, 432] on div "TV ONE drag_handle drag_handle" at bounding box center [614, 432] width 82 height 15
click at [611, 433] on div "TV ONE drag_handle drag_handle" at bounding box center [614, 432] width 82 height 15
drag, startPoint x: 577, startPoint y: 367, endPoint x: 655, endPoint y: 405, distance: 86.8
click at [655, 405] on div "10 20 30 40 50 60 70 80 90 100 110 120 130 140 TV ONE drag_handle drag_handle T…" at bounding box center [818, 394] width 1437 height 97
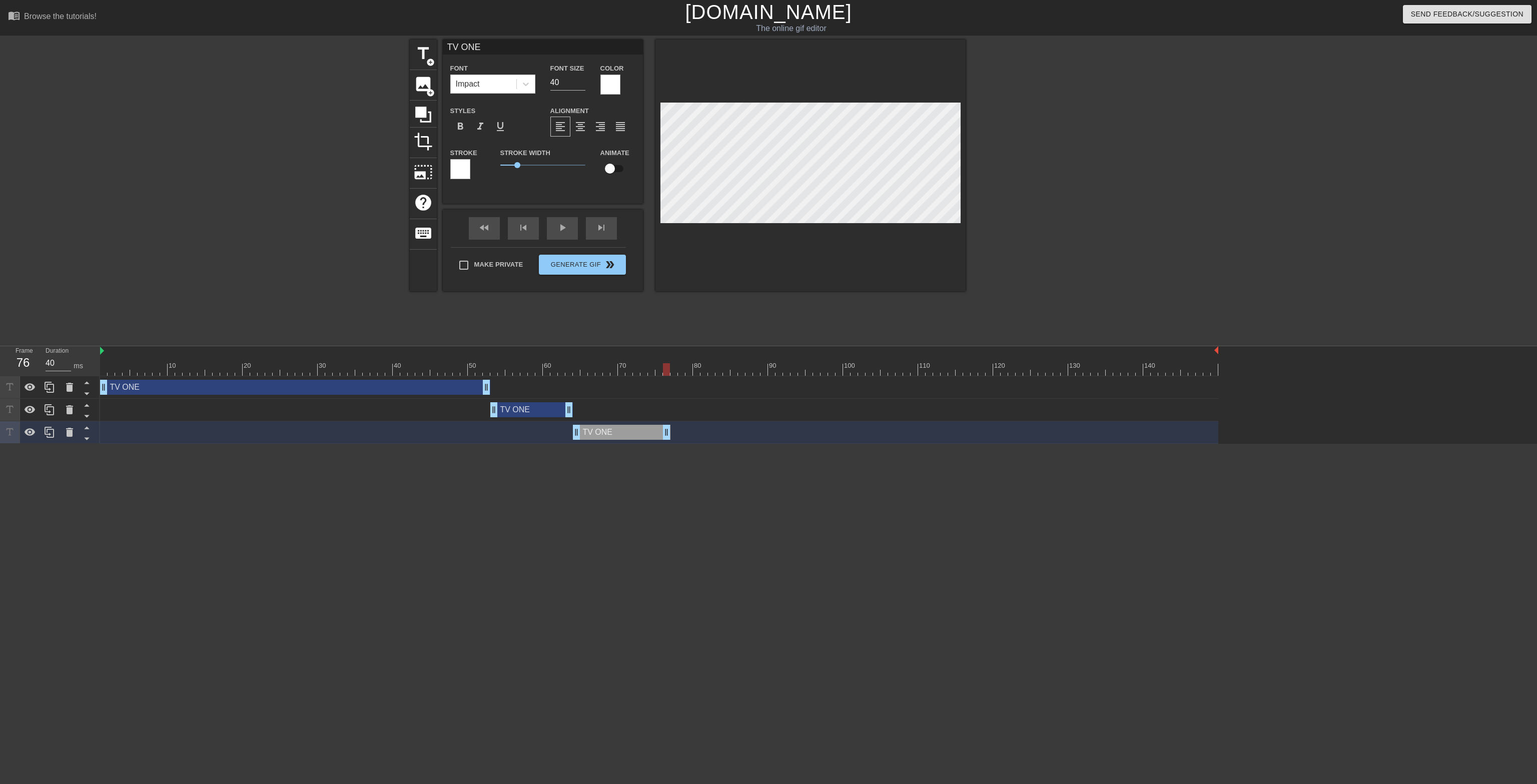
drag, startPoint x: 649, startPoint y: 431, endPoint x: 664, endPoint y: 429, distance: 15.1
click at [664, 429] on div "TV ONE drag_handle drag_handle" at bounding box center [621, 432] width 97 height 15
drag, startPoint x: 667, startPoint y: 368, endPoint x: 684, endPoint y: 371, distance: 17.3
click at [684, 371] on div at bounding box center [680, 369] width 7 height 12
drag, startPoint x: 667, startPoint y: 433, endPoint x: 681, endPoint y: 431, distance: 14.1
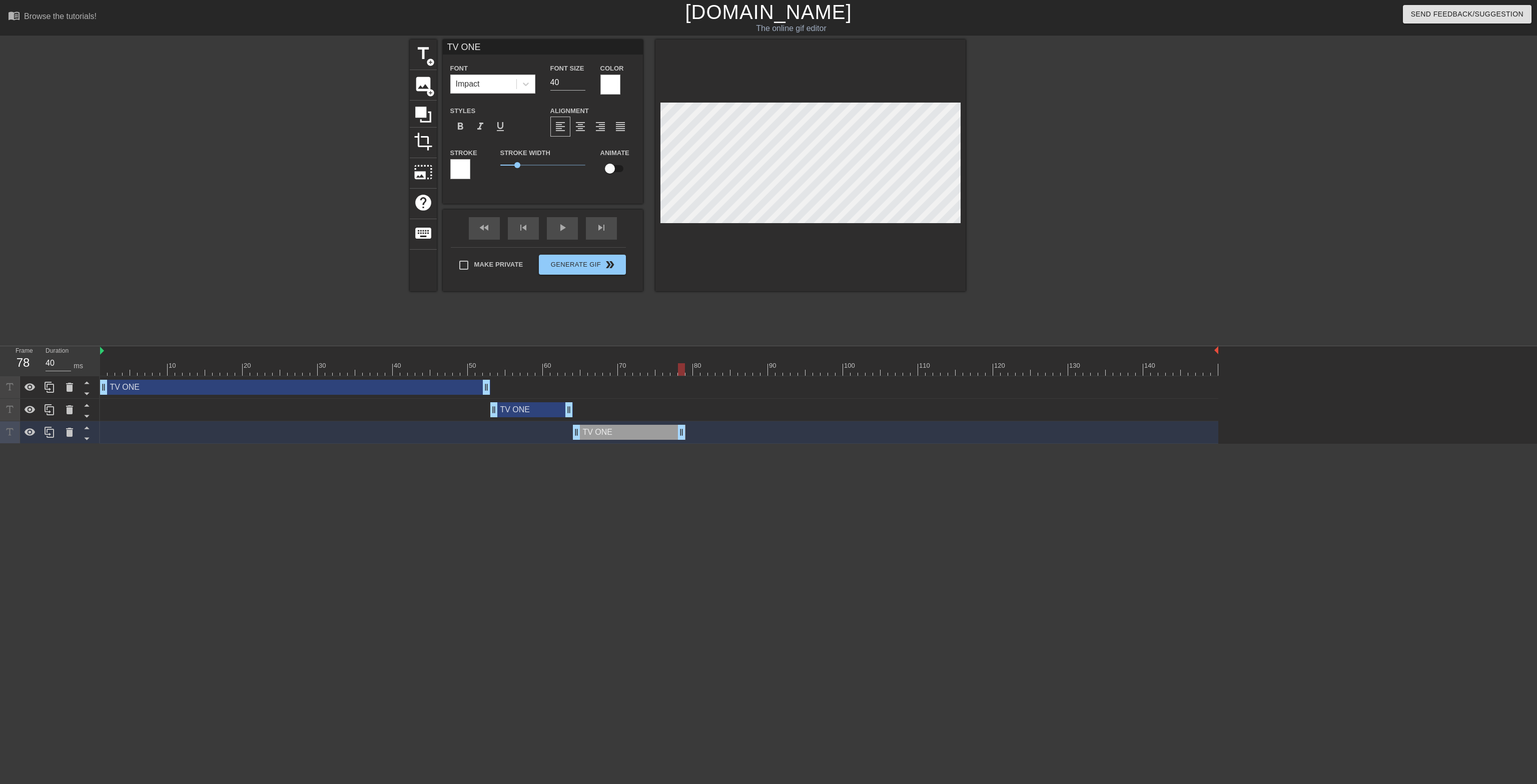
click at [681, 431] on div "TV ONE drag_handle drag_handle" at bounding box center [629, 432] width 112 height 15
drag, startPoint x: 681, startPoint y: 369, endPoint x: 966, endPoint y: 376, distance: 285.1
click at [765, 377] on div "10 20 30 40 50 60 70 80 90 100 110 120 130 140 TV ONE drag_handle drag_handle T…" at bounding box center [818, 394] width 1437 height 97
drag, startPoint x: 245, startPoint y: 502, endPoint x: 156, endPoint y: 417, distance: 123.1
click at [243, 444] on html "menu_book Browse the tutorials! [DOMAIN_NAME] The online gif editor Send Feedba…" at bounding box center [768, 222] width 1537 height 444
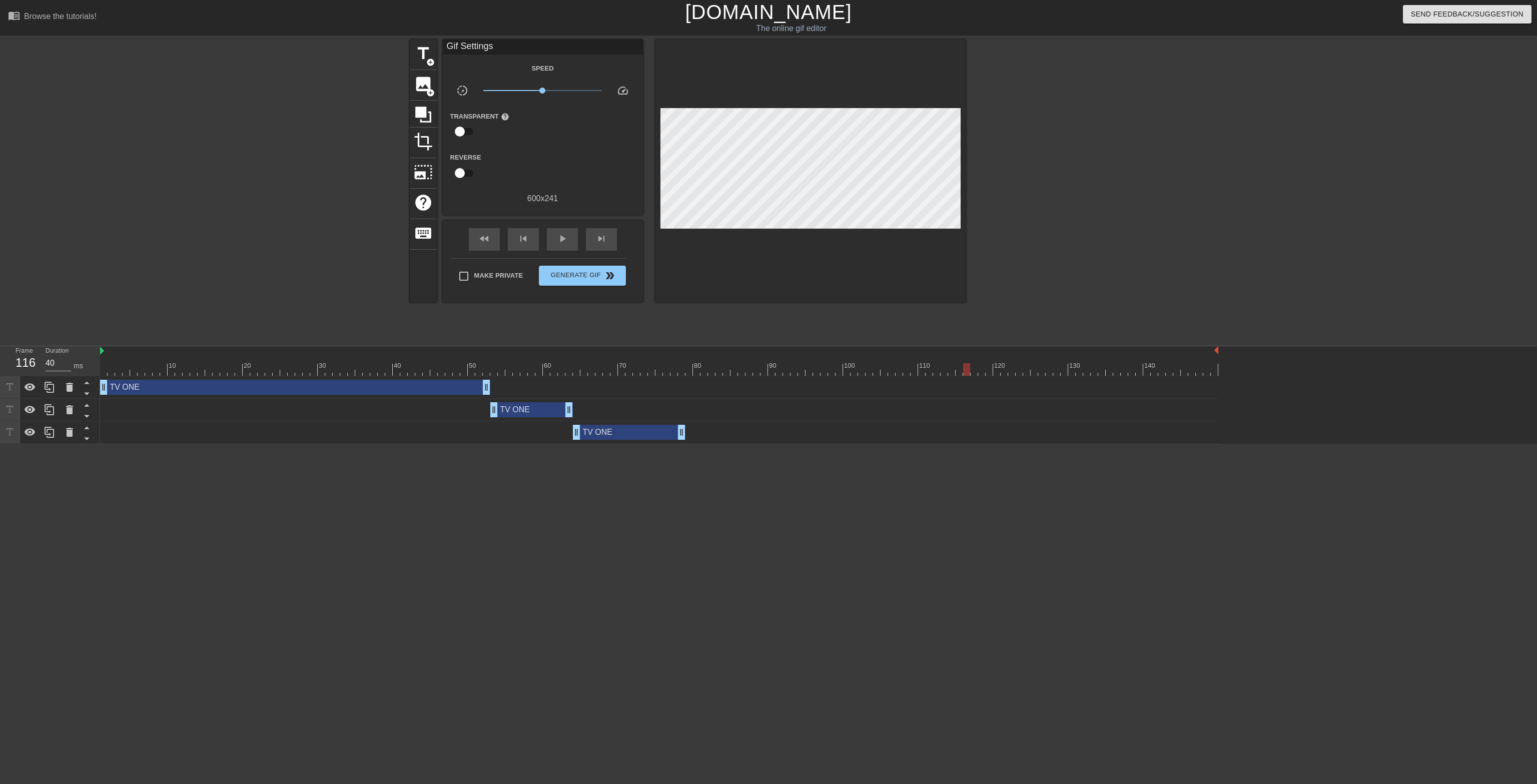
click at [23, 362] on div "116" at bounding box center [23, 362] width 15 height 18
click at [101, 352] on div at bounding box center [659, 350] width 1118 height 10
drag, startPoint x: 967, startPoint y: 369, endPoint x: 195, endPoint y: 372, distance: 772.0
click at [195, 372] on div at bounding box center [193, 369] width 7 height 12
click at [100, 352] on div at bounding box center [659, 350] width 1118 height 10
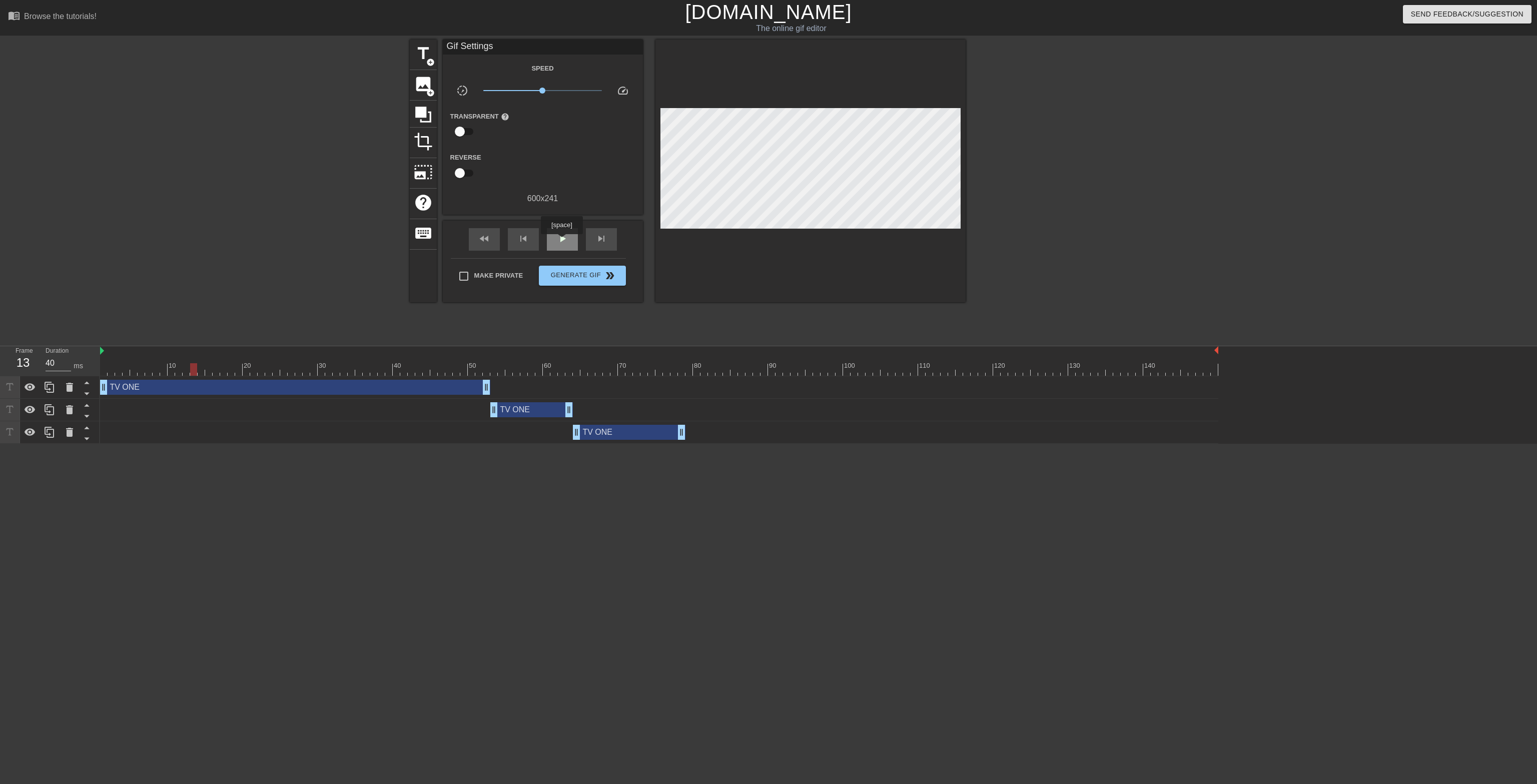
click at [562, 241] on span "play_arrow" at bounding box center [562, 238] width 12 height 12
click at [565, 278] on span "Generate Gif double_arrow" at bounding box center [582, 275] width 79 height 12
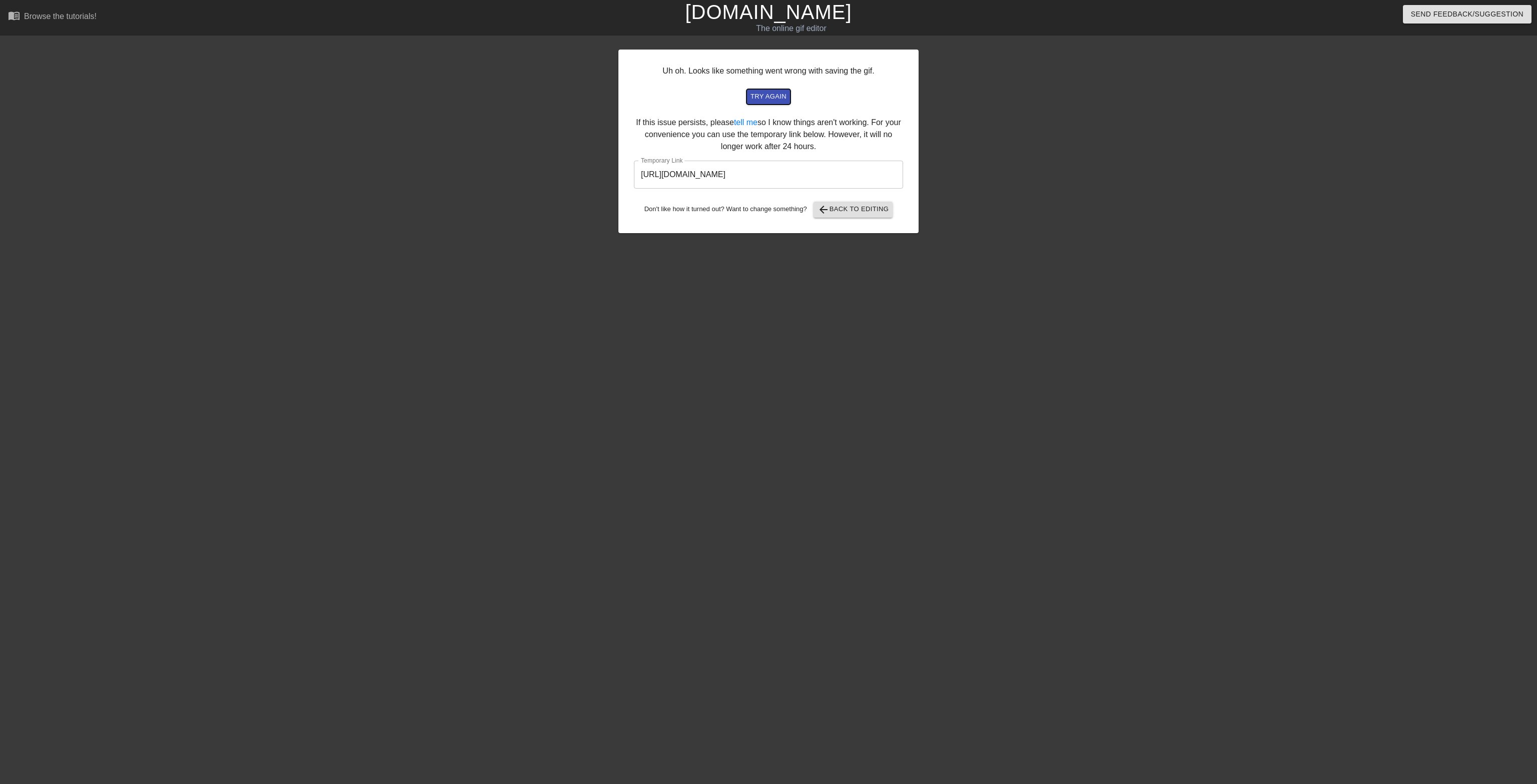
click at [765, 99] on span "try again" at bounding box center [768, 96] width 36 height 11
click at [765, 166] on input "[URL][DOMAIN_NAME]" at bounding box center [768, 174] width 269 height 28
click at [765, 169] on input "[URL][DOMAIN_NAME]" at bounding box center [768, 174] width 269 height 28
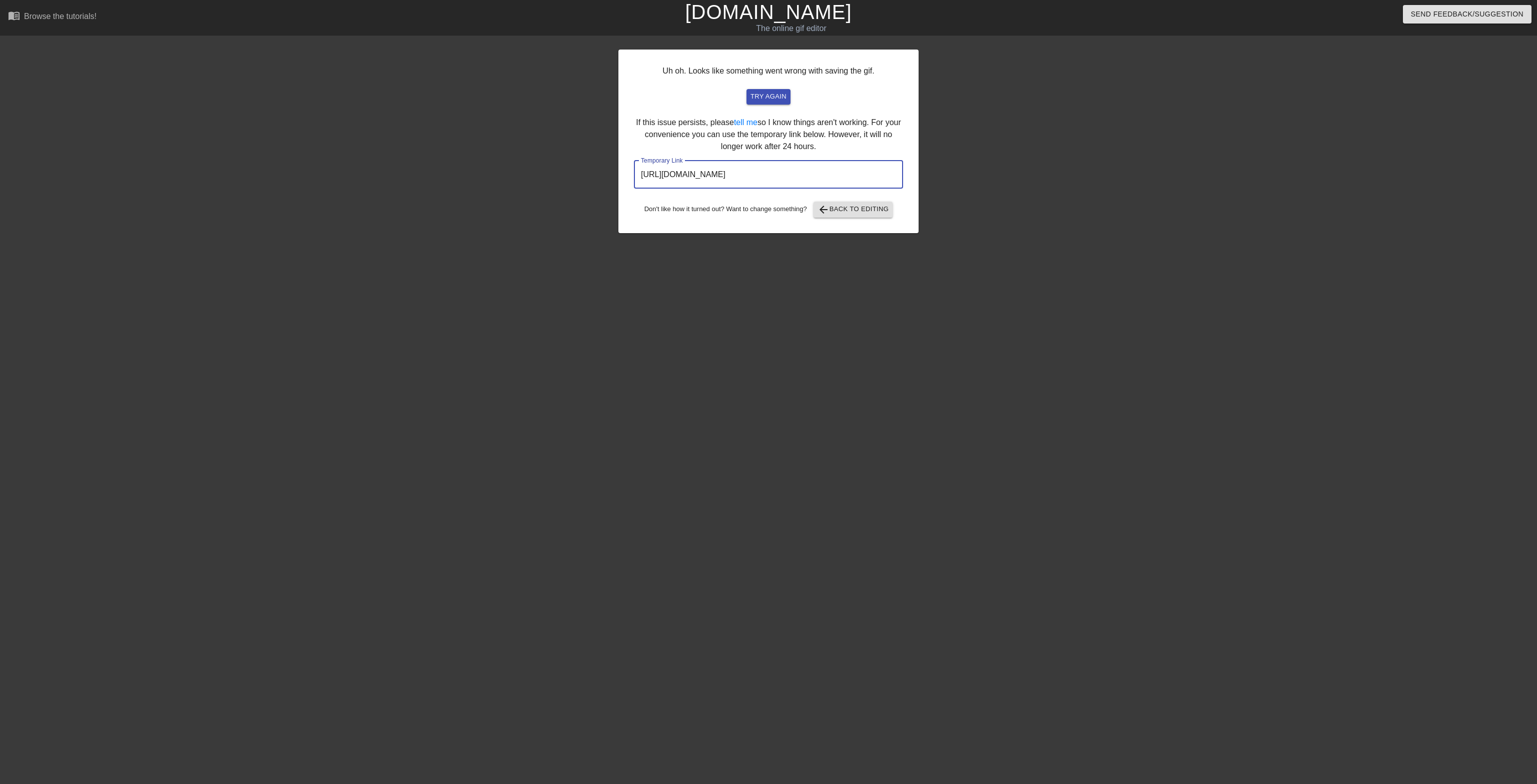
click at [765, 121] on div "Uh oh. Looks like something went wrong with saving the gif. try again If this i…" at bounding box center [768, 189] width 1537 height 300
